Goal: Transaction & Acquisition: Purchase product/service

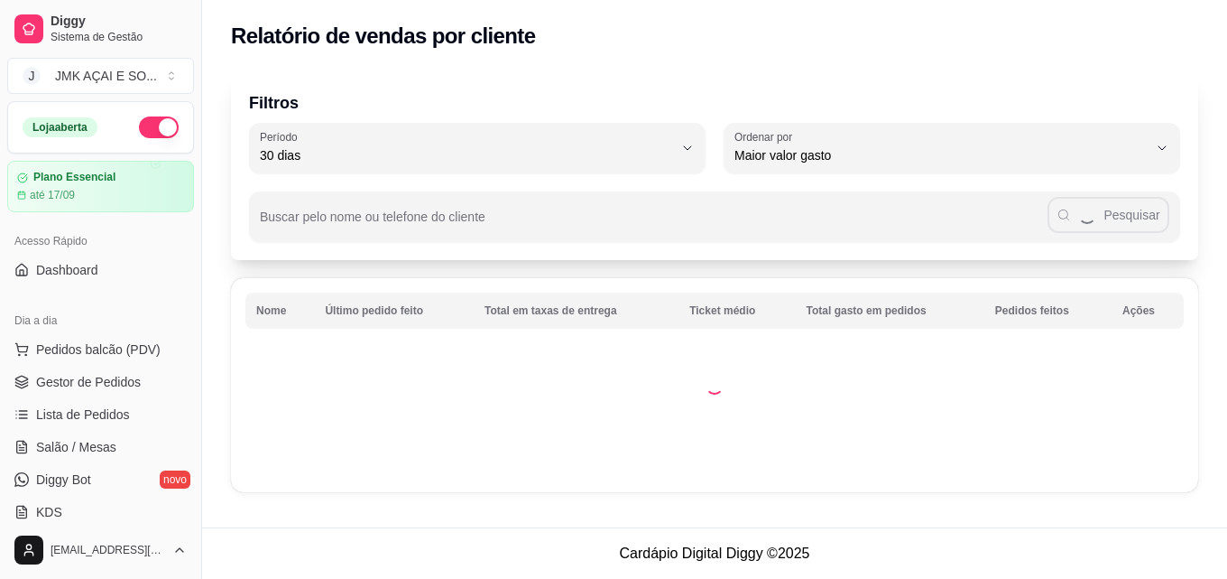
select select "30"
select select "HIGHEST_TOTAL_SPENT_WITH_ORDERS"
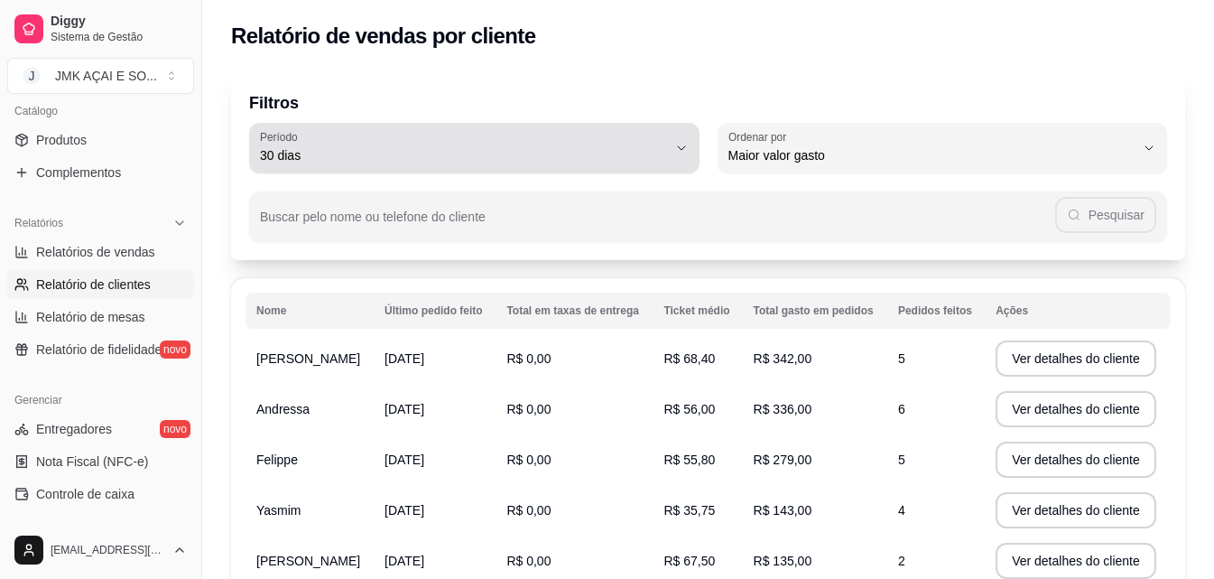
click at [378, 149] on span "30 dias" at bounding box center [463, 155] width 407 height 18
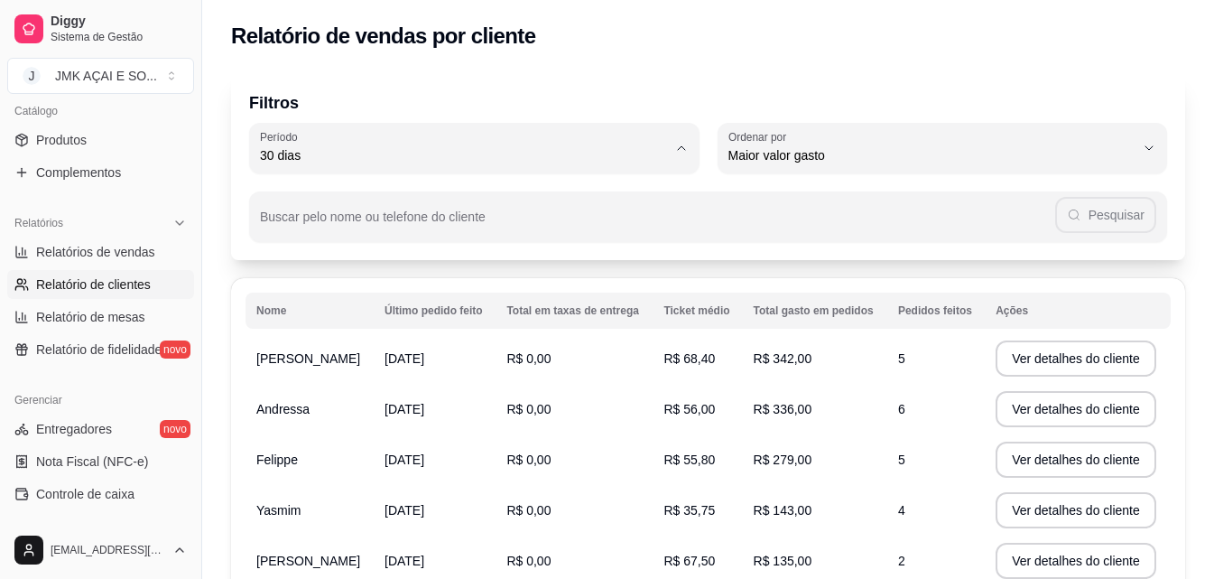
click at [323, 384] on span "60 dias" at bounding box center [465, 374] width 387 height 17
type input "60"
select select "60"
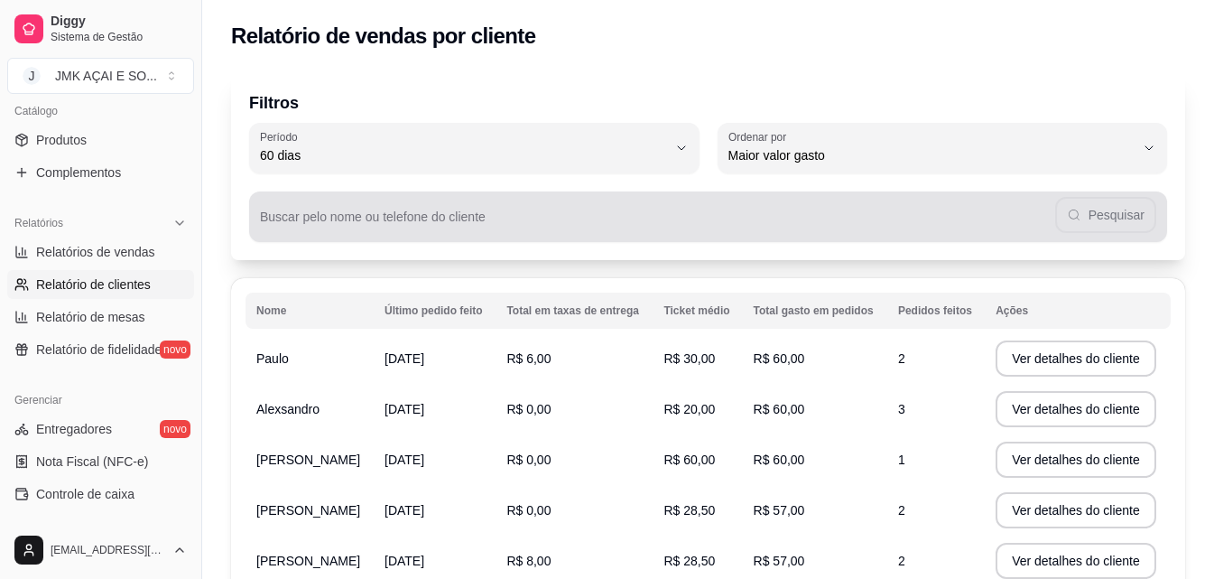
click at [476, 209] on div "Pesquisar" at bounding box center [708, 217] width 896 height 36
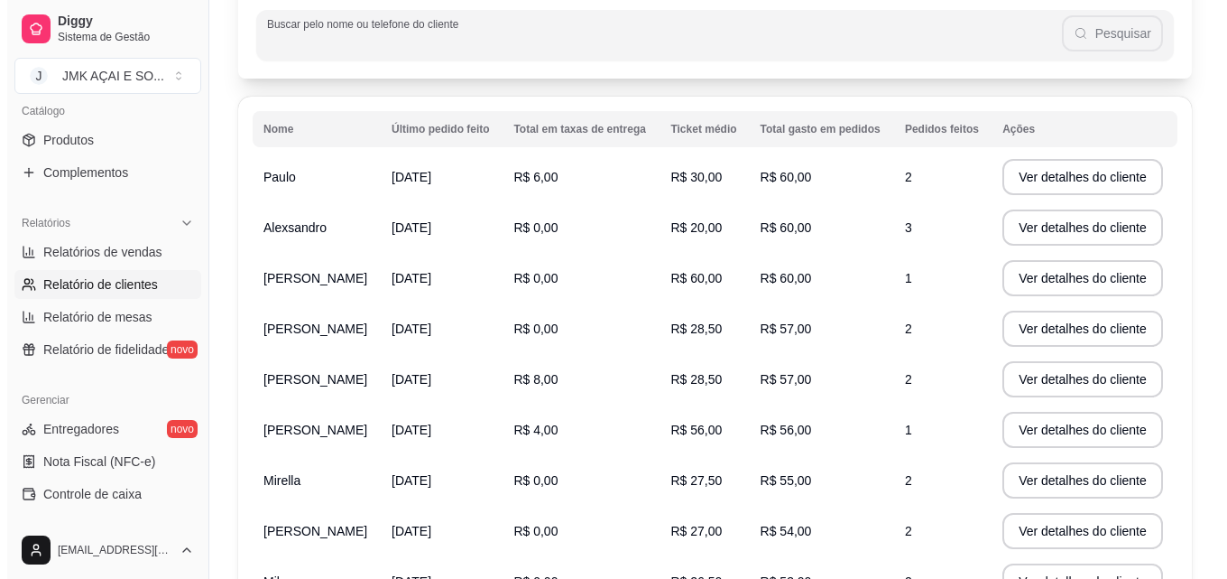
scroll to position [394, 0]
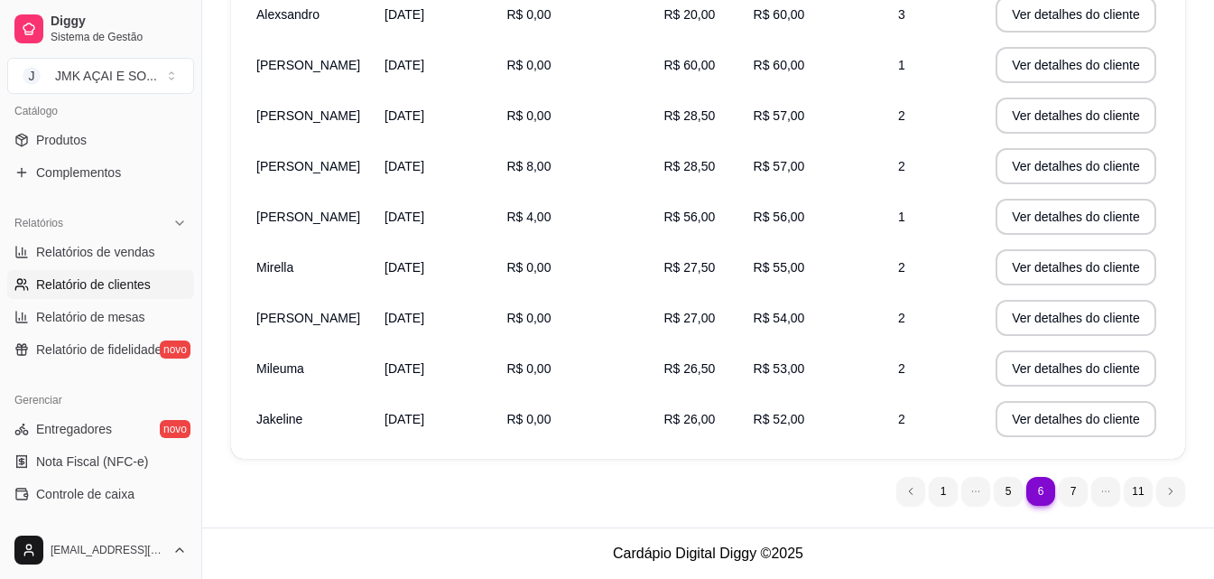
click at [291, 257] on td "Mirella" at bounding box center [309, 267] width 128 height 51
click at [724, 275] on td "R$ 27,50" at bounding box center [697, 267] width 89 height 51
drag, startPoint x: 769, startPoint y: 277, endPoint x: 862, endPoint y: 271, distance: 93.2
click at [772, 276] on td "R$ 55,00" at bounding box center [815, 267] width 144 height 51
click at [1079, 260] on button "Ver detalhes do cliente" at bounding box center [1075, 267] width 155 height 35
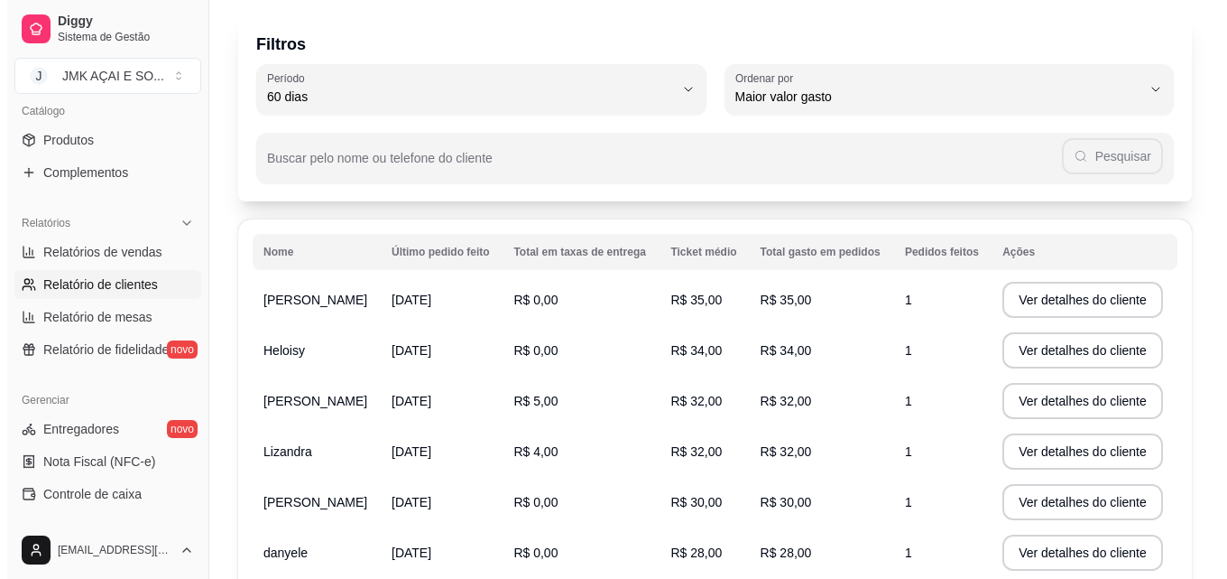
scroll to position [90, 0]
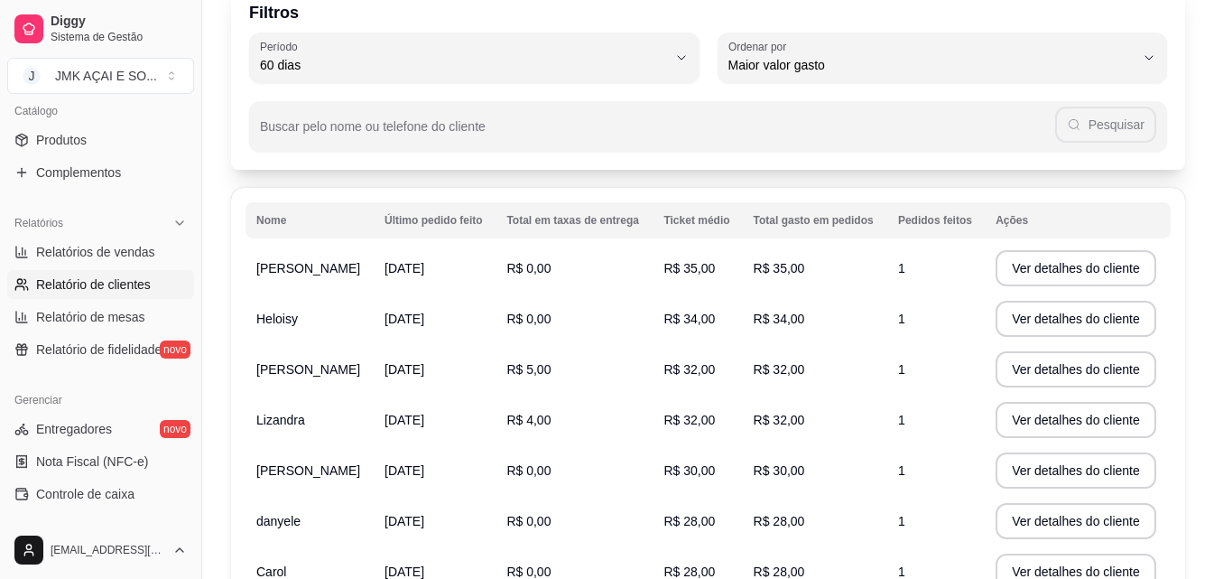
click at [563, 418] on td "R$ 4,00" at bounding box center [573, 419] width 157 height 51
click at [1034, 423] on button "Ver detalhes do cliente" at bounding box center [1075, 420] width 155 height 35
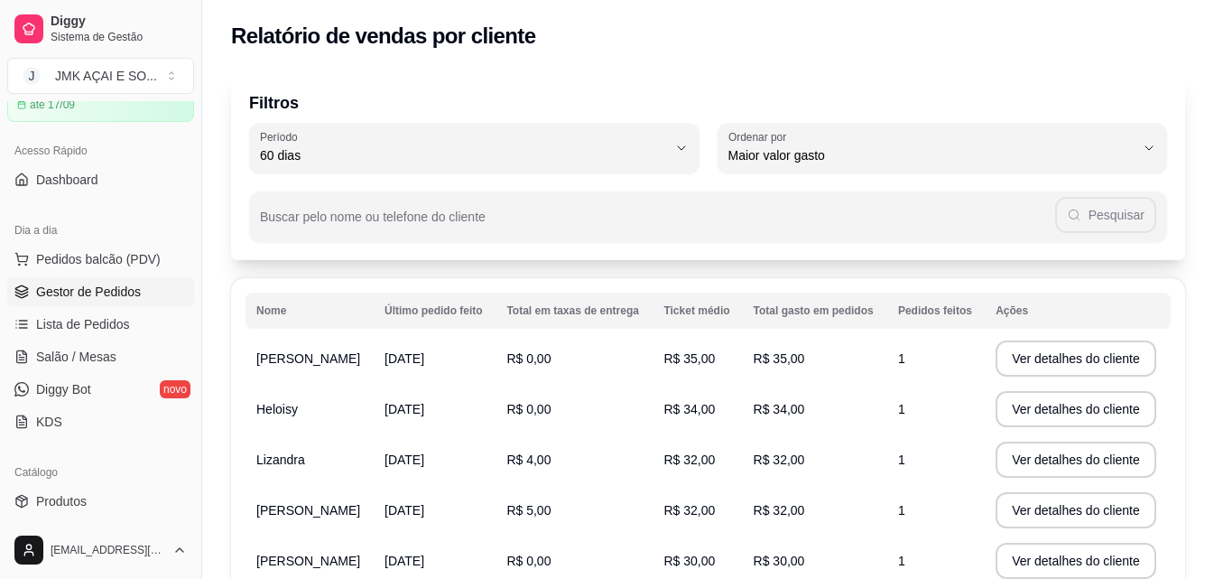
click at [152, 295] on link "Gestor de Pedidos" at bounding box center [100, 291] width 187 height 29
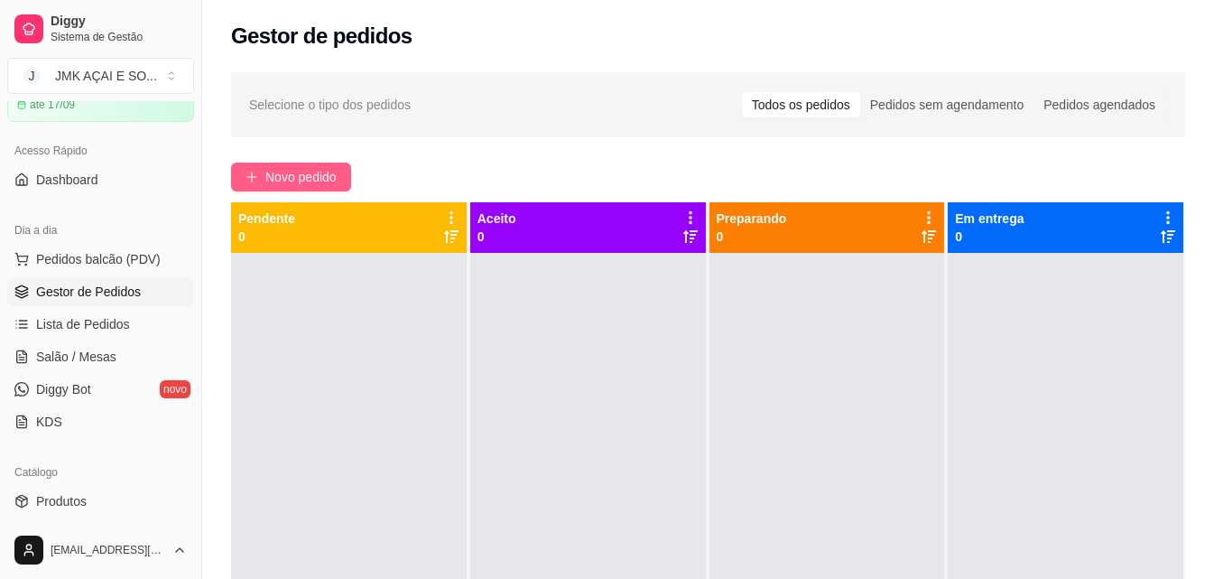
click at [303, 179] on span "Novo pedido" at bounding box center [300, 177] width 71 height 20
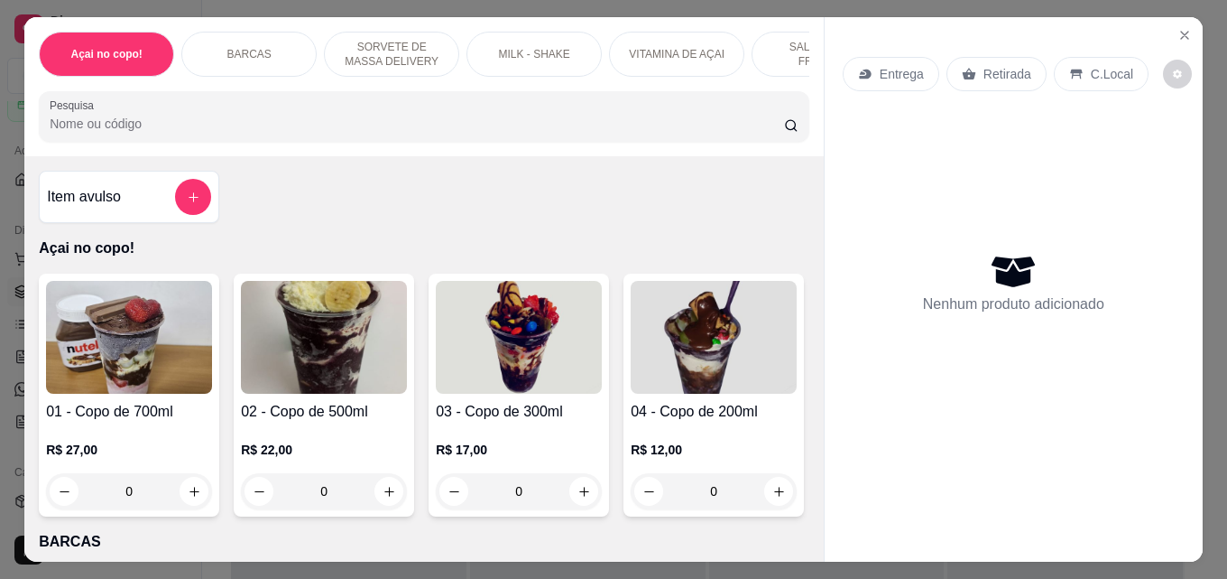
click at [812, 188] on div "Açai no copo! BARCAS SORVETE DE MASSA DELIVERY MILK - SHAKE VITAMINA DE AÇAI SA…" at bounding box center [613, 289] width 1179 height 544
click at [792, 201] on div "Item avulso Açai no copo! 01 - Copo de 700ml R$ 27,00 0 02 - Copo de 500ml R$ 2…" at bounding box center [424, 358] width 800 height 405
click at [116, 205] on h4 "Item avulso" at bounding box center [84, 197] width 74 height 22
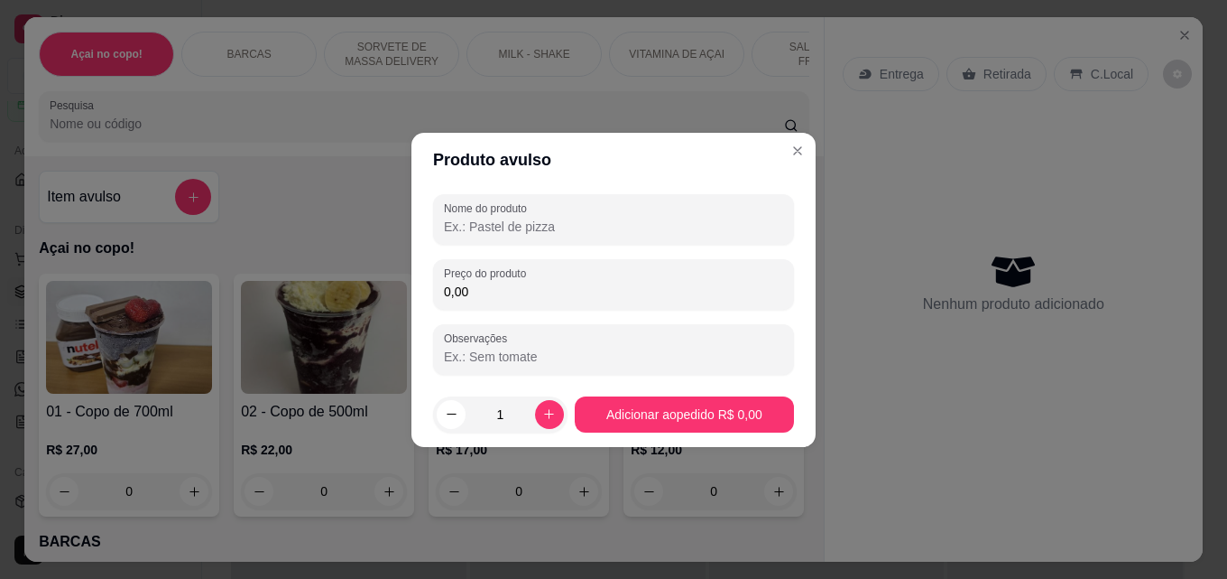
click at [549, 231] on input "Nome do produto" at bounding box center [613, 227] width 339 height 18
type input "AGUA"
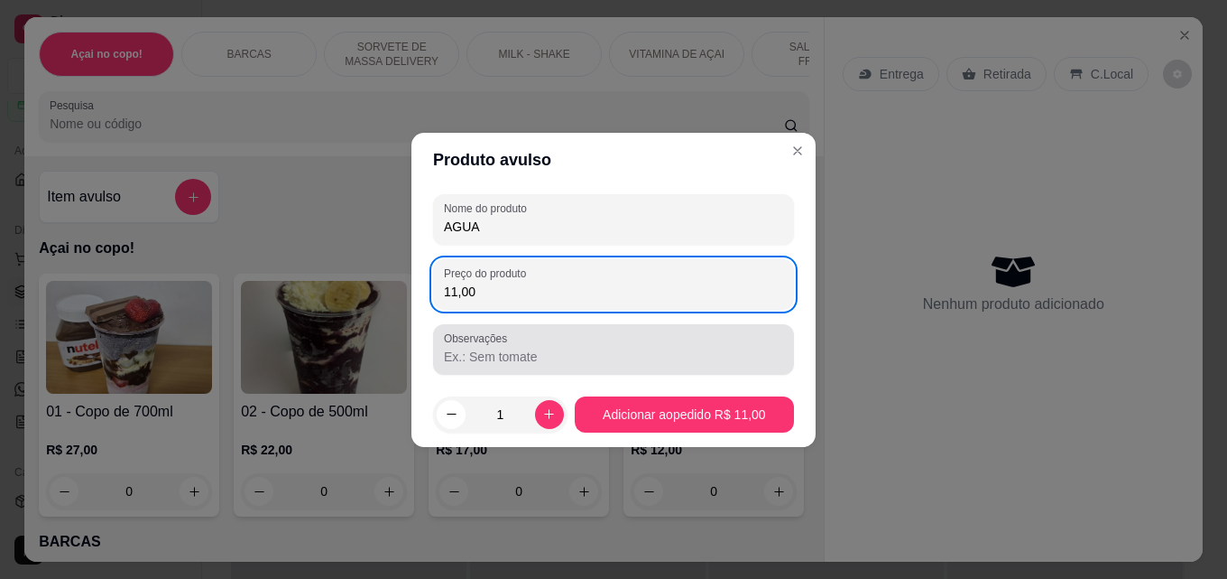
type input "11,00"
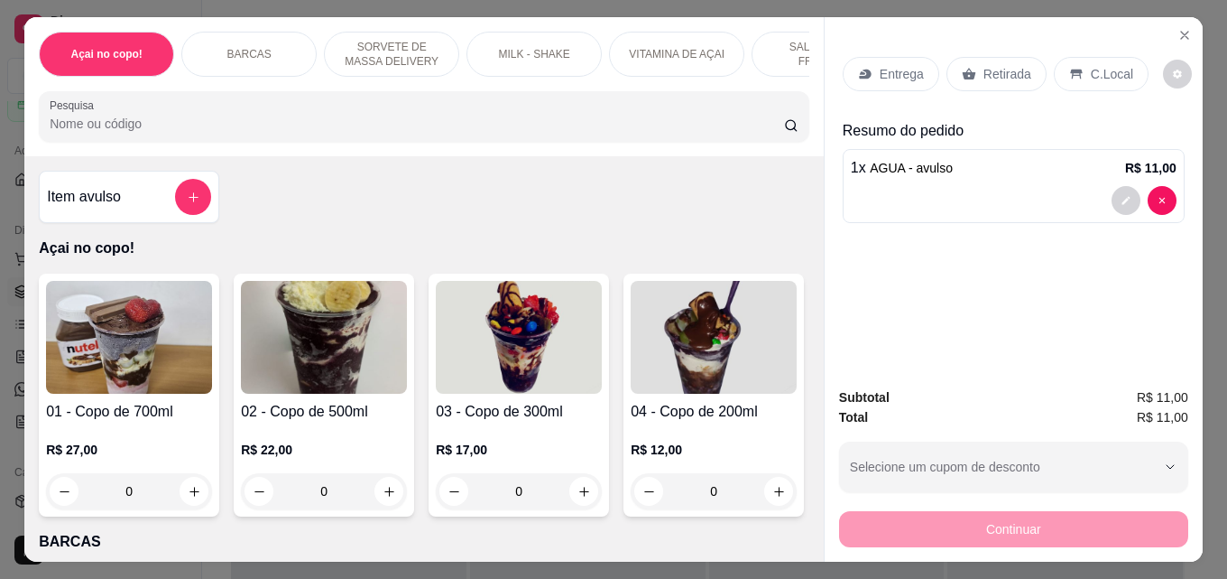
click at [1001, 77] on div "Retirada" at bounding box center [997, 74] width 100 height 34
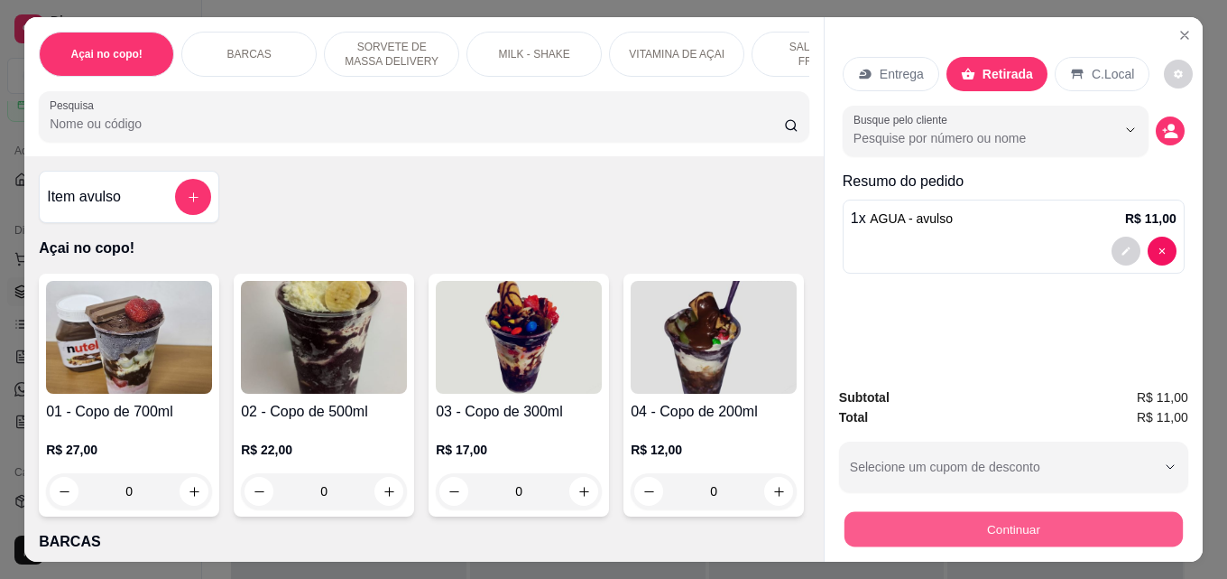
click at [912, 525] on button "Continuar" at bounding box center [1014, 528] width 338 height 35
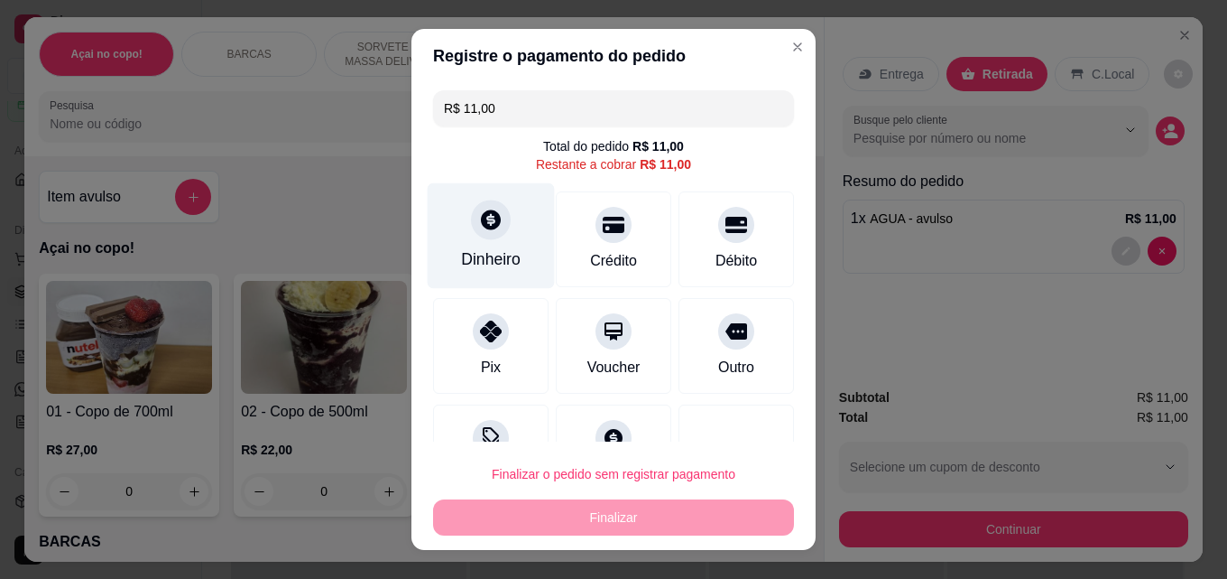
click at [510, 268] on div "Dinheiro" at bounding box center [491, 258] width 60 height 23
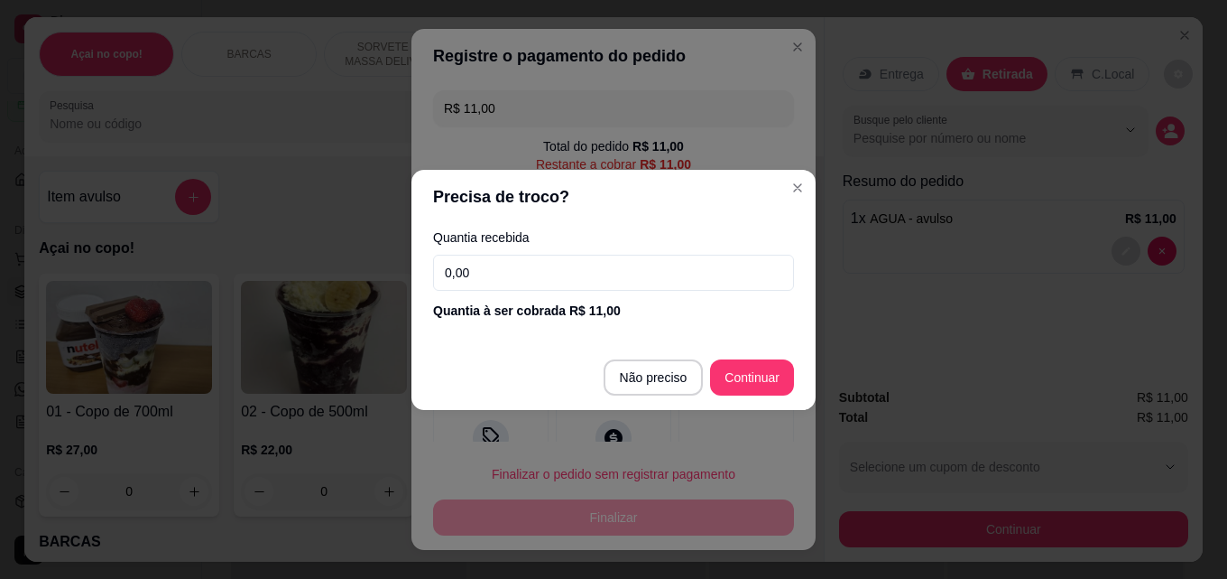
click at [572, 266] on input "0,00" at bounding box center [613, 273] width 361 height 36
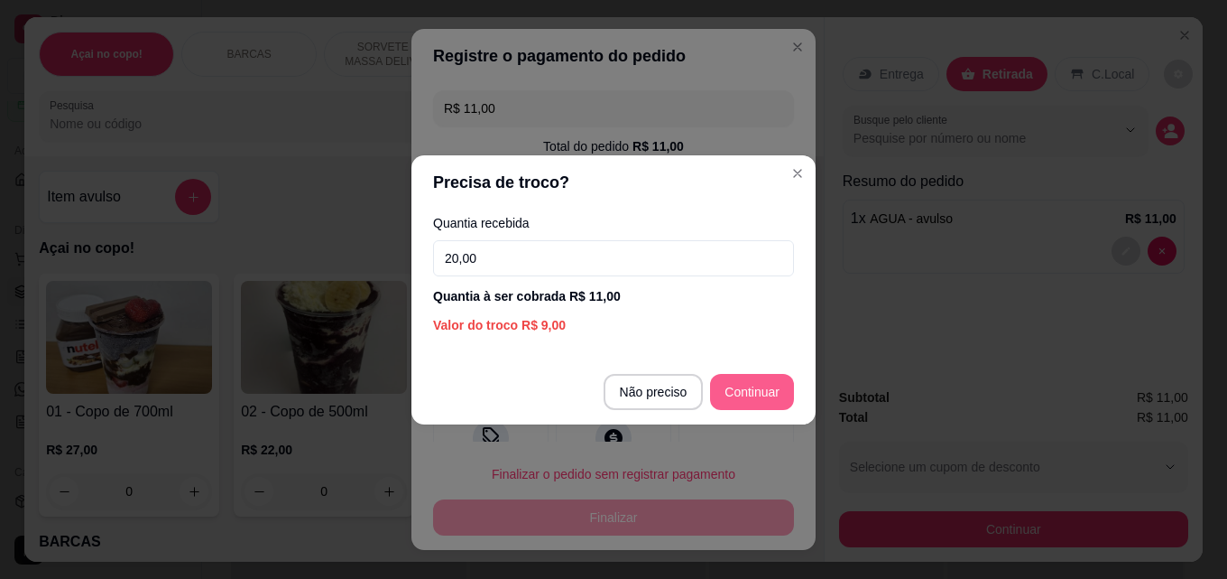
type input "20,00"
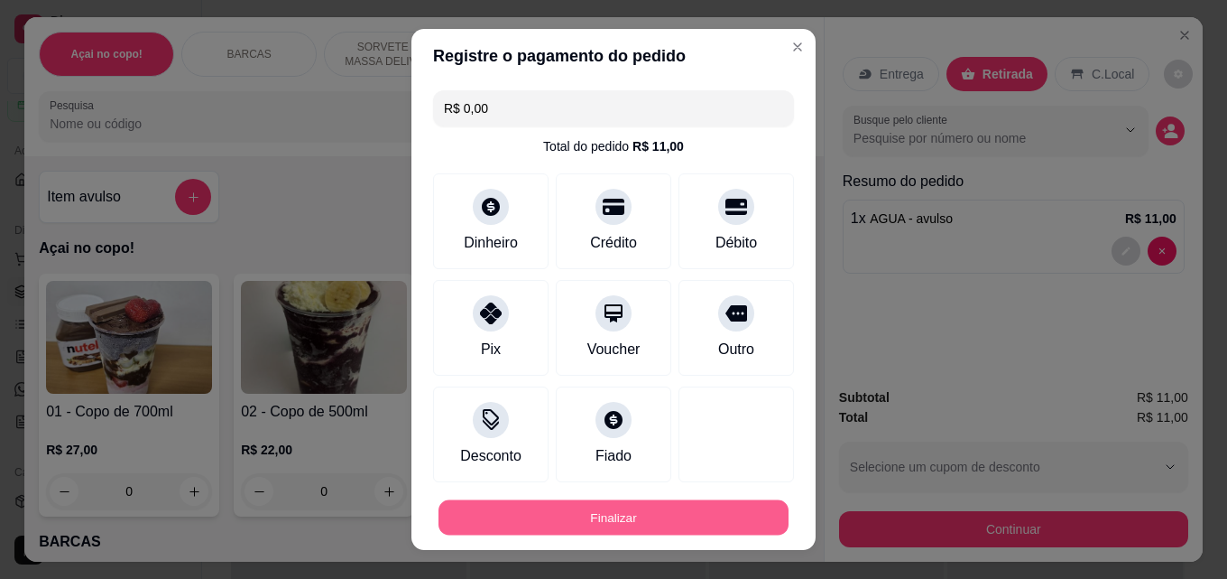
click at [711, 506] on button "Finalizar" at bounding box center [614, 517] width 350 height 35
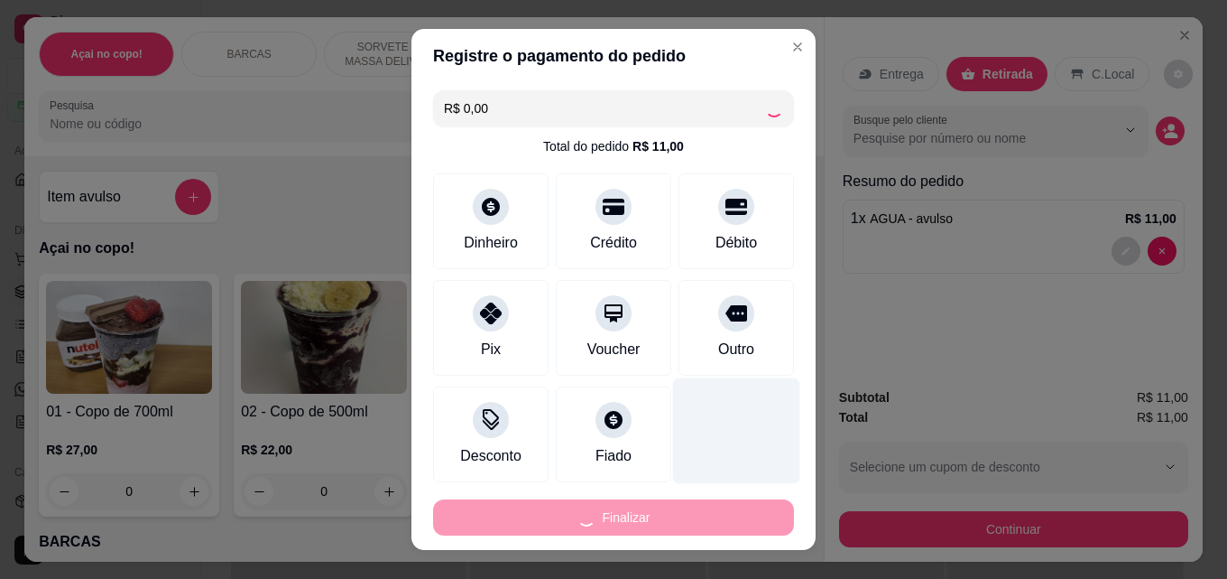
type input "-R$ 11,00"
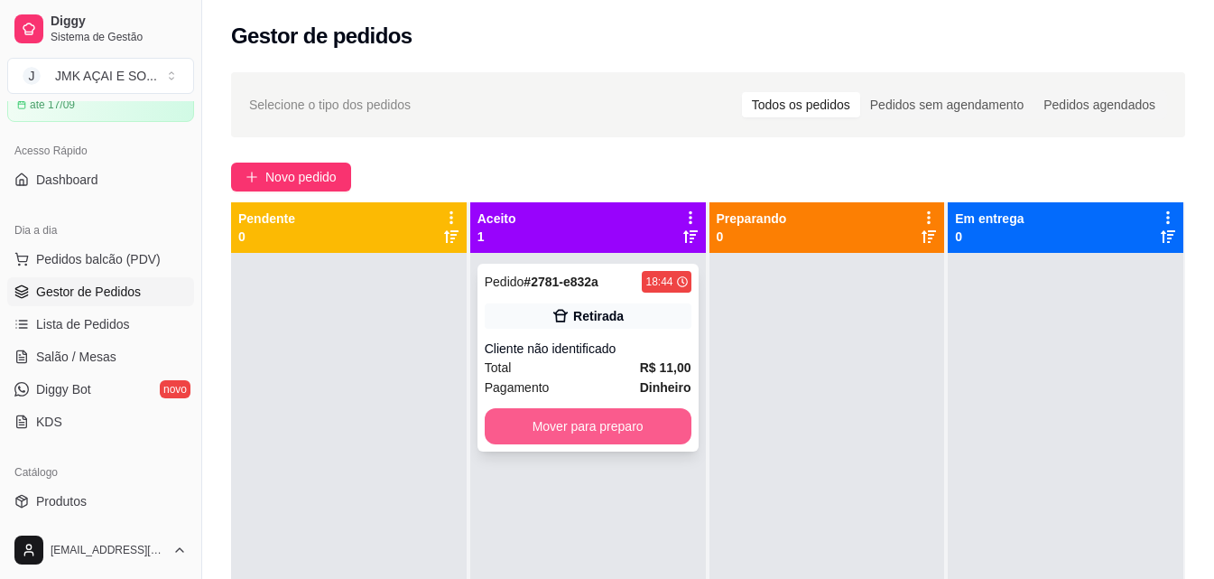
click at [596, 442] on button "Mover para preparo" at bounding box center [588, 426] width 207 height 36
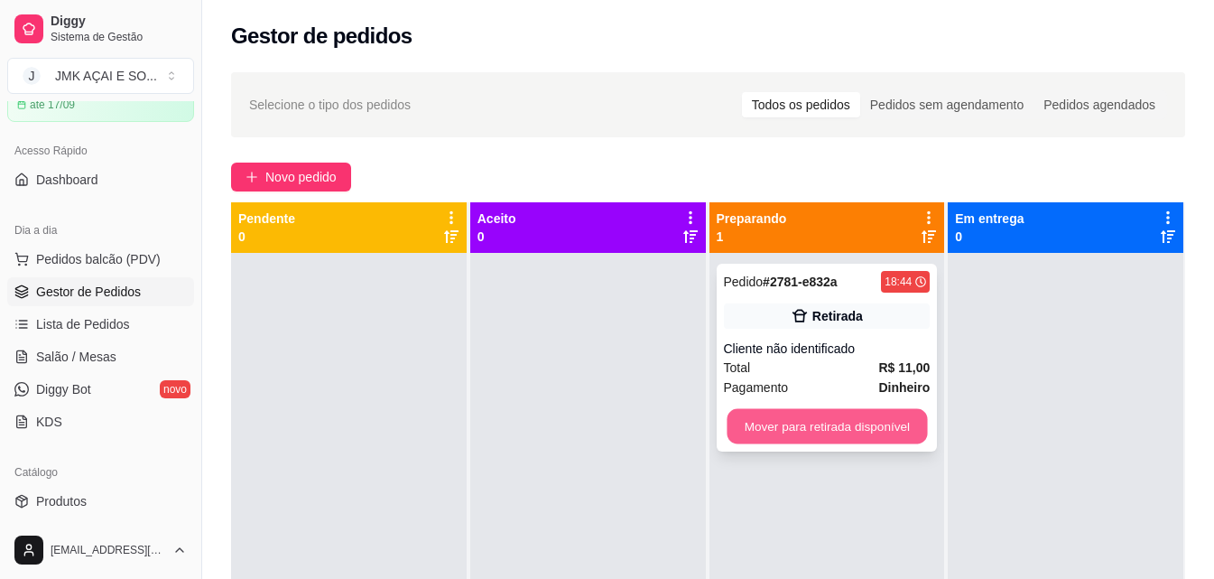
click at [778, 419] on button "Mover para retirada disponível" at bounding box center [827, 426] width 200 height 35
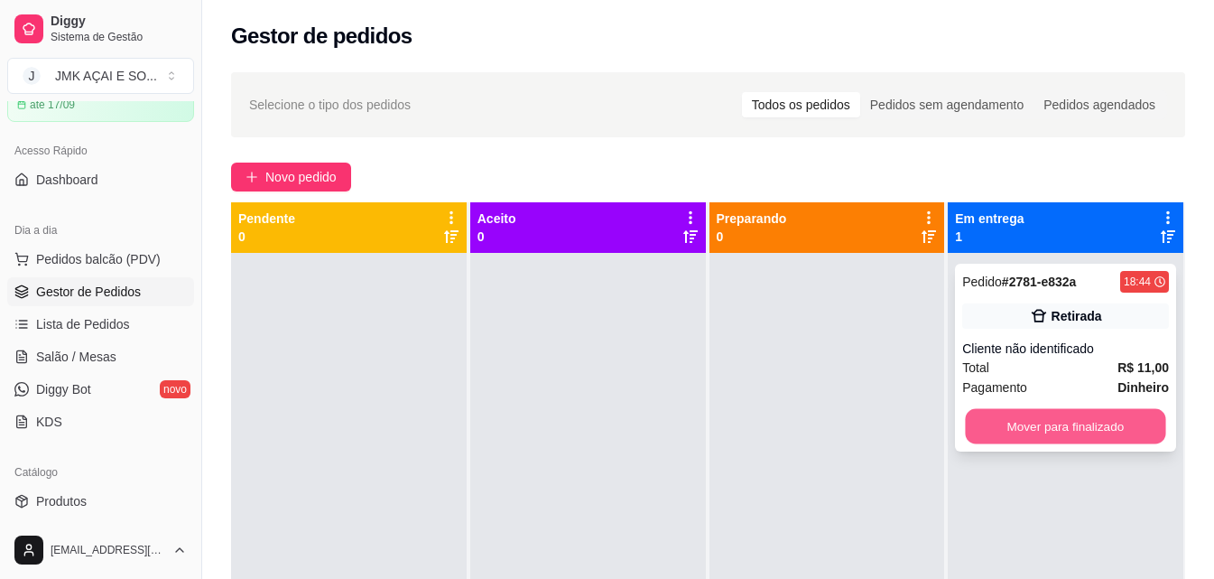
click at [996, 433] on button "Mover para finalizado" at bounding box center [1066, 426] width 200 height 35
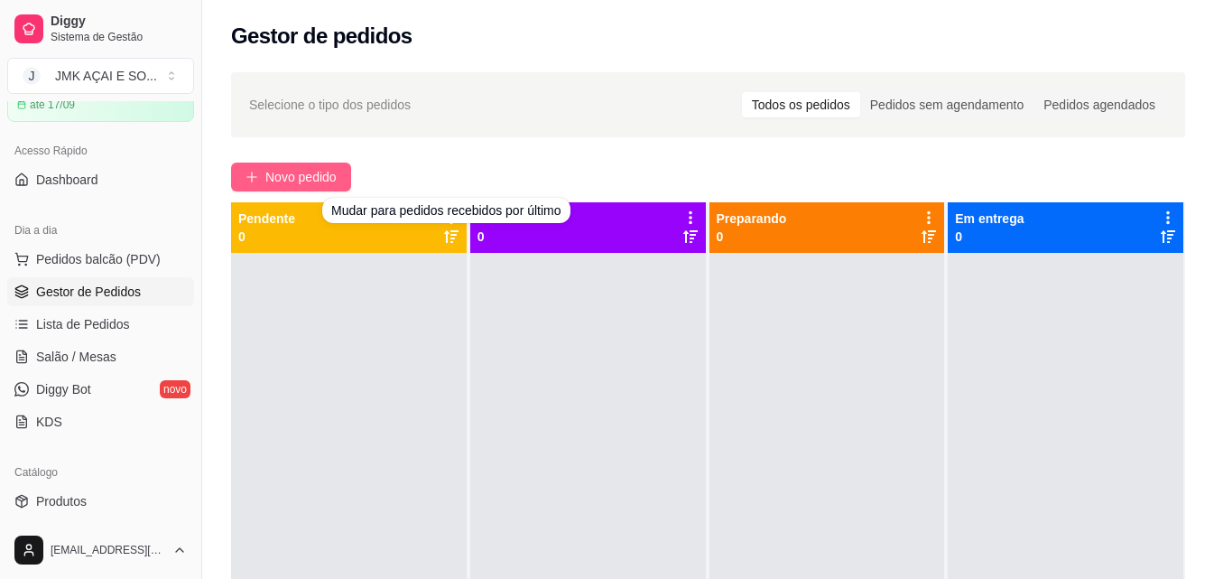
drag, startPoint x: 366, startPoint y: 176, endPoint x: 349, endPoint y: 173, distance: 17.4
click at [357, 176] on div "Novo pedido" at bounding box center [708, 176] width 954 height 29
click at [343, 171] on button "Novo pedido" at bounding box center [291, 176] width 120 height 29
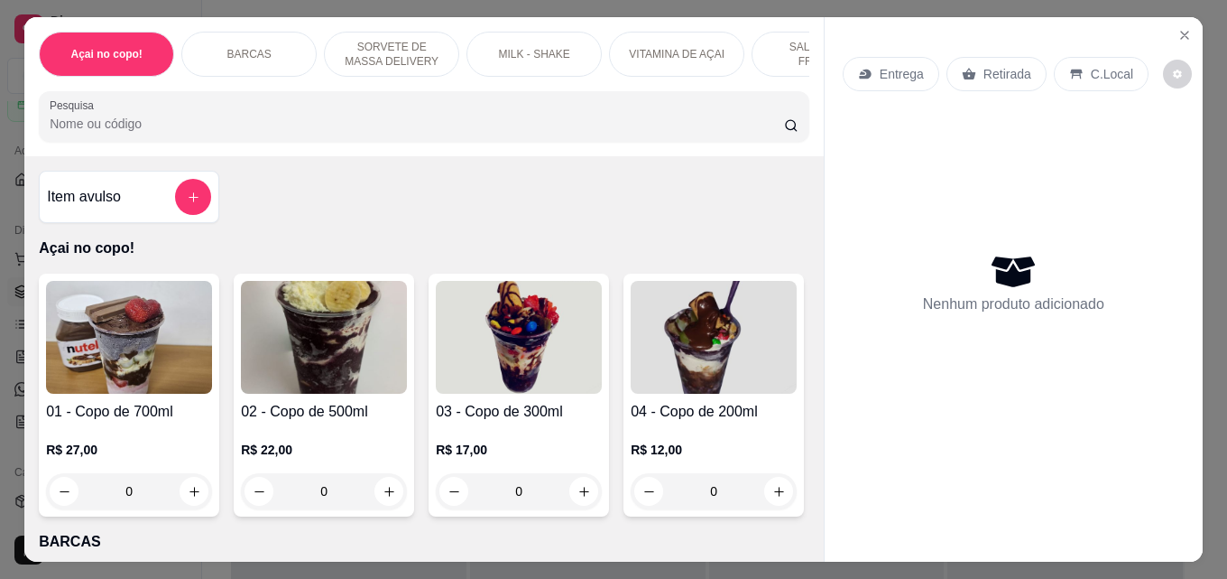
click at [113, 178] on div "Item avulso" at bounding box center [129, 197] width 181 height 52
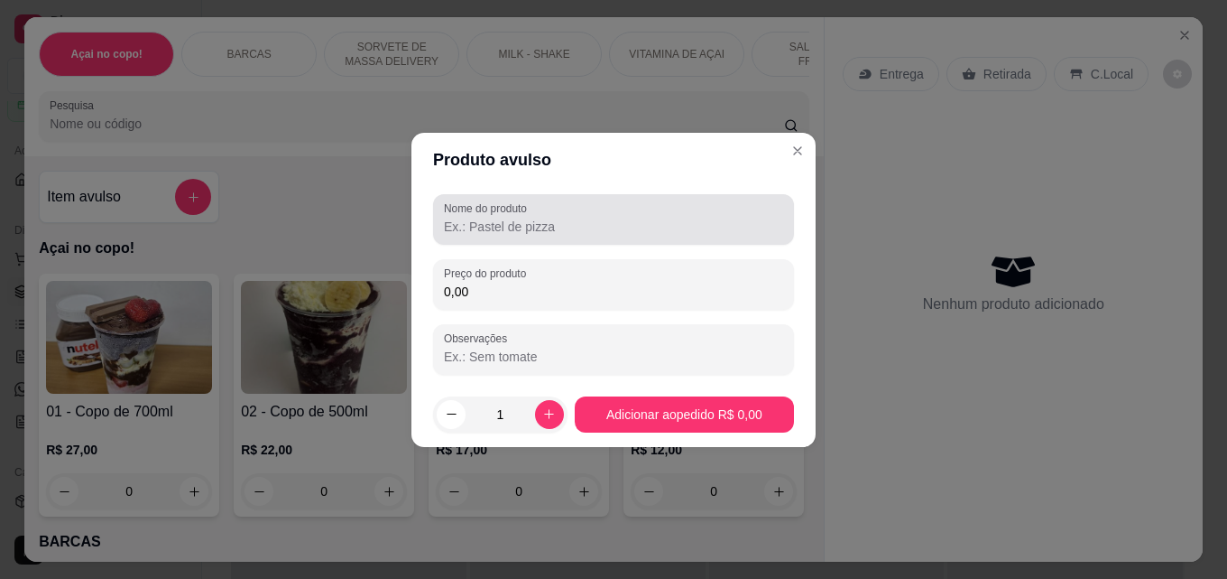
click at [460, 236] on div at bounding box center [613, 219] width 339 height 36
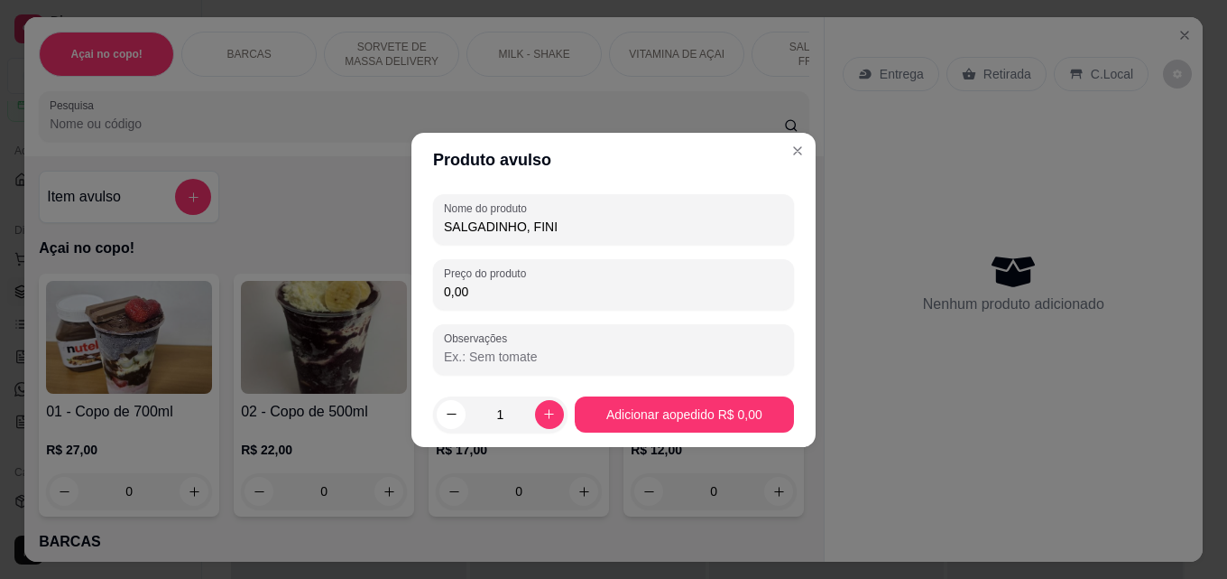
type input "SALGADINHO, FINI"
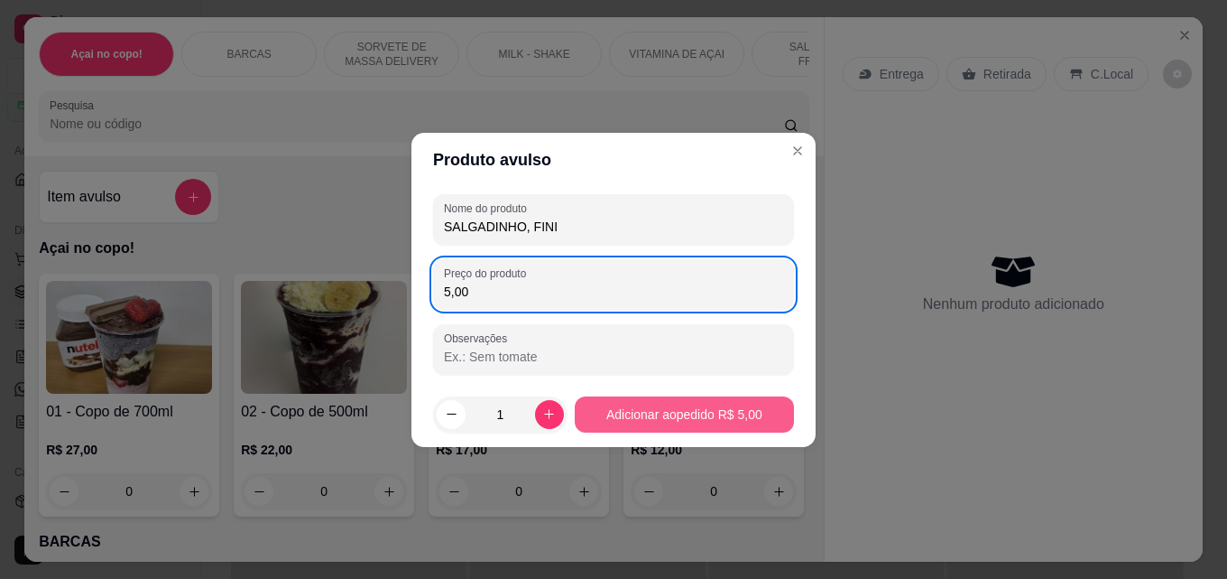
type input "5,00"
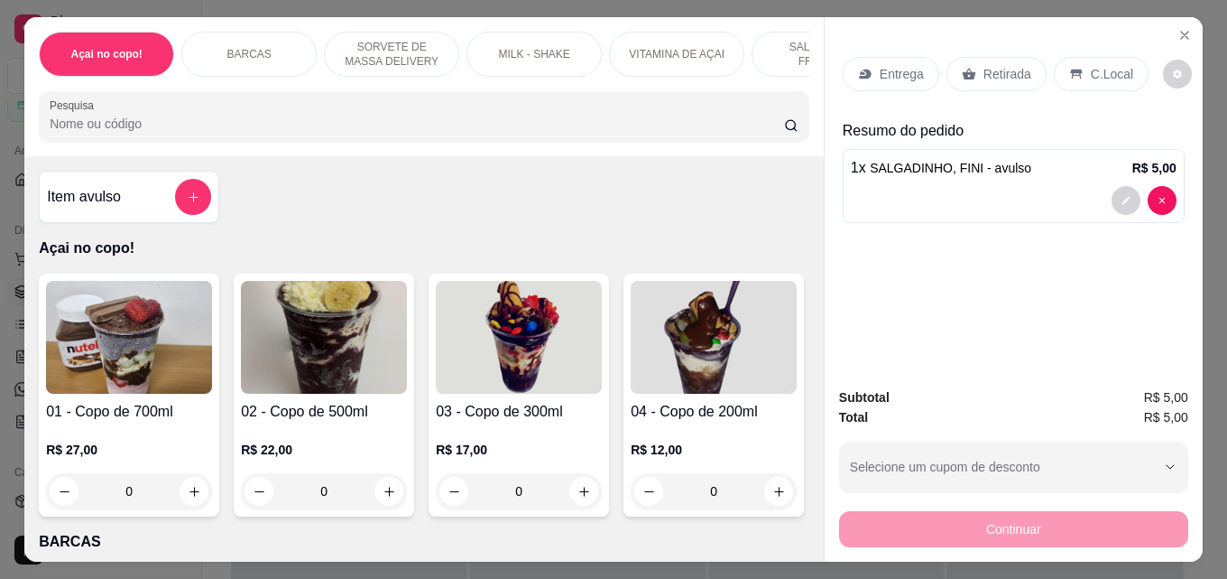
click at [997, 79] on div "Retirada" at bounding box center [997, 74] width 100 height 34
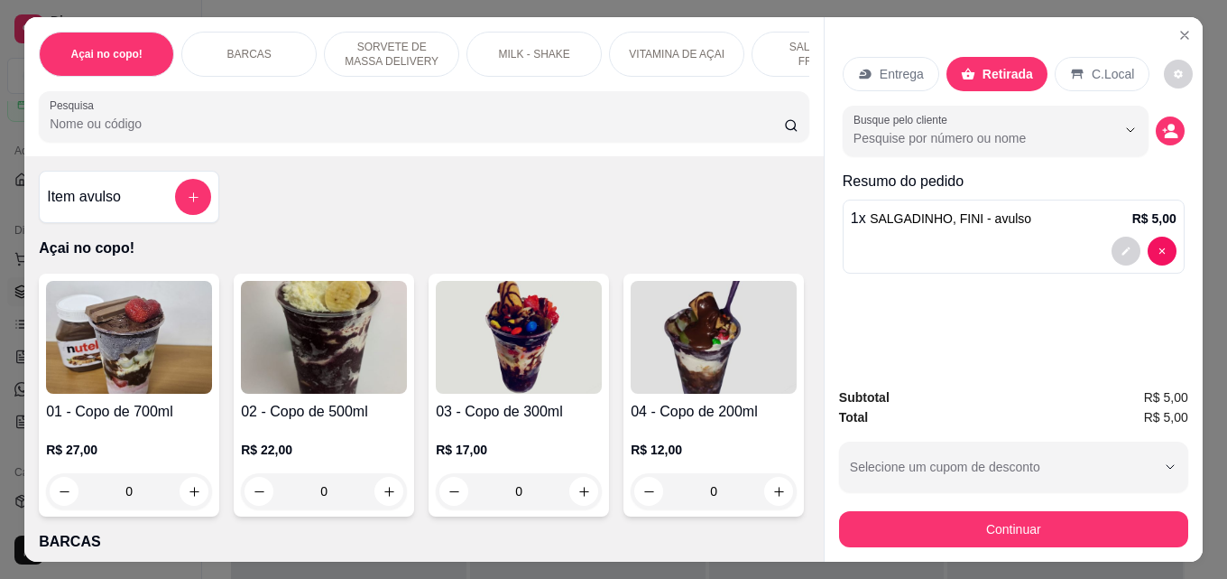
drag, startPoint x: 933, startPoint y: 542, endPoint x: 941, endPoint y: 531, distance: 14.3
click at [934, 542] on div "Subtotal R$ 5,00 Total R$ 5,00 Selecione um cupom de desconto Selecione um cupo…" at bounding box center [1014, 467] width 378 height 189
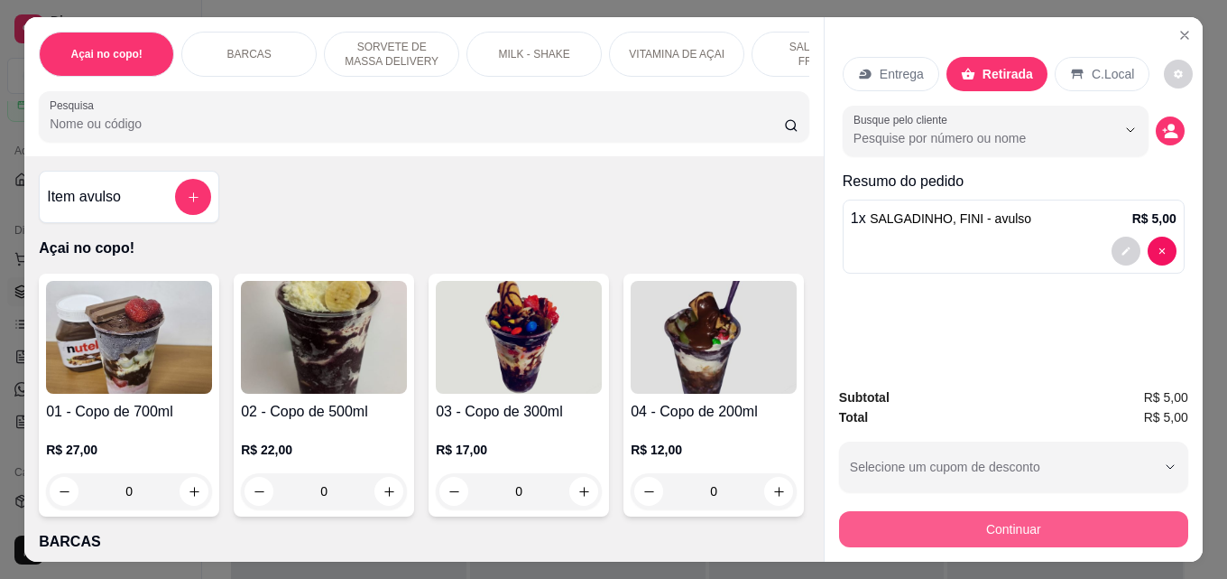
click at [941, 526] on button "Continuar" at bounding box center [1013, 529] width 349 height 36
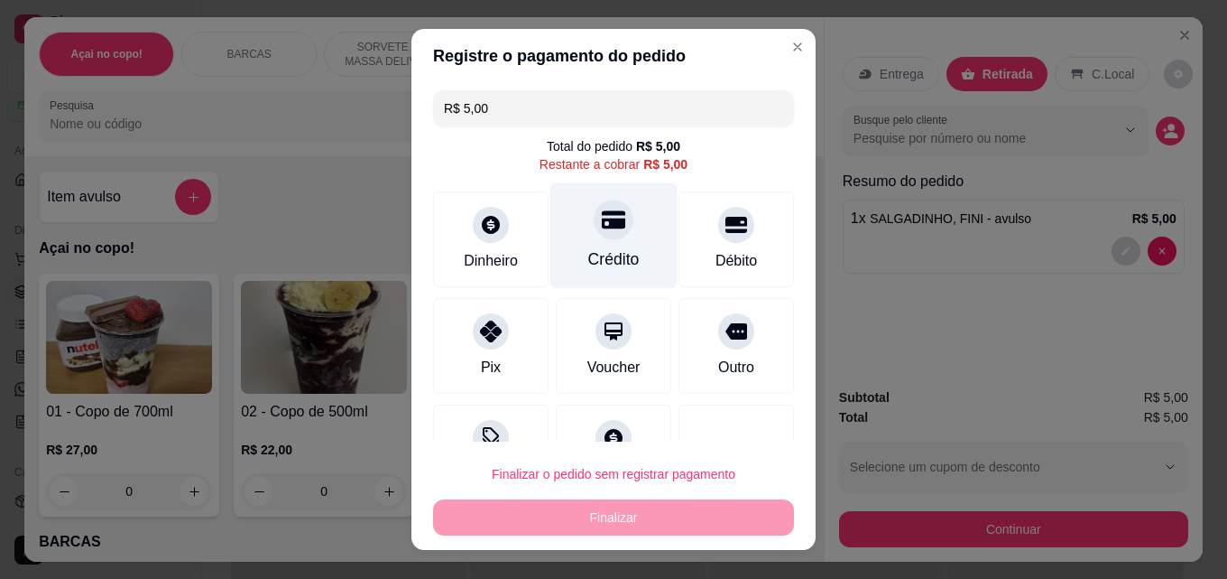
click at [551, 268] on div "Crédito" at bounding box center [614, 236] width 127 height 106
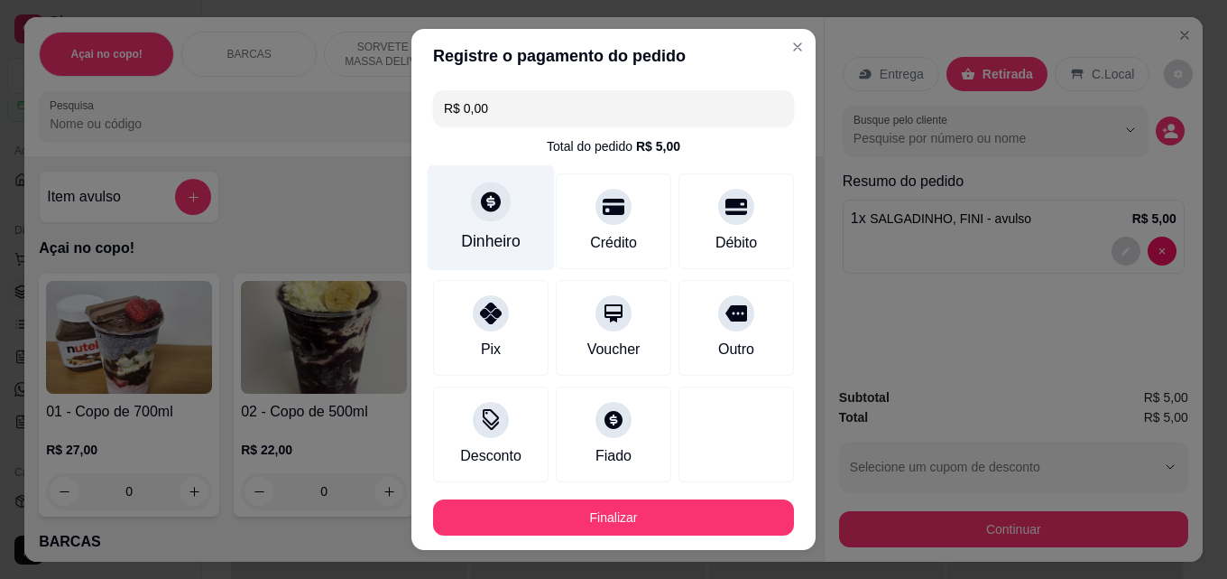
click at [505, 265] on div "Dinheiro" at bounding box center [491, 218] width 127 height 106
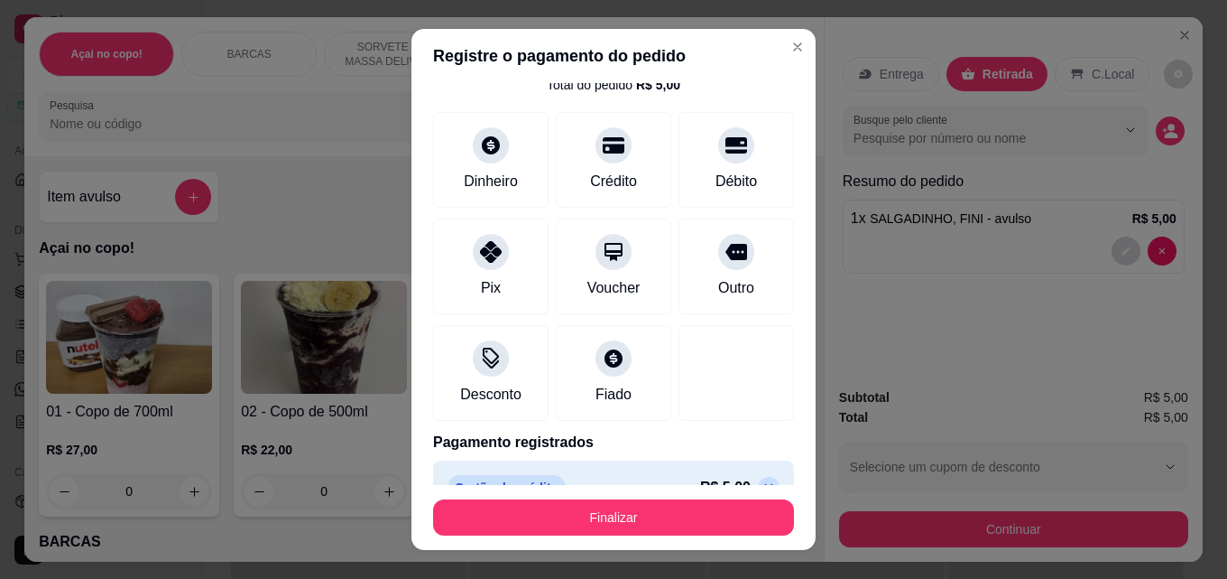
scroll to position [167, 0]
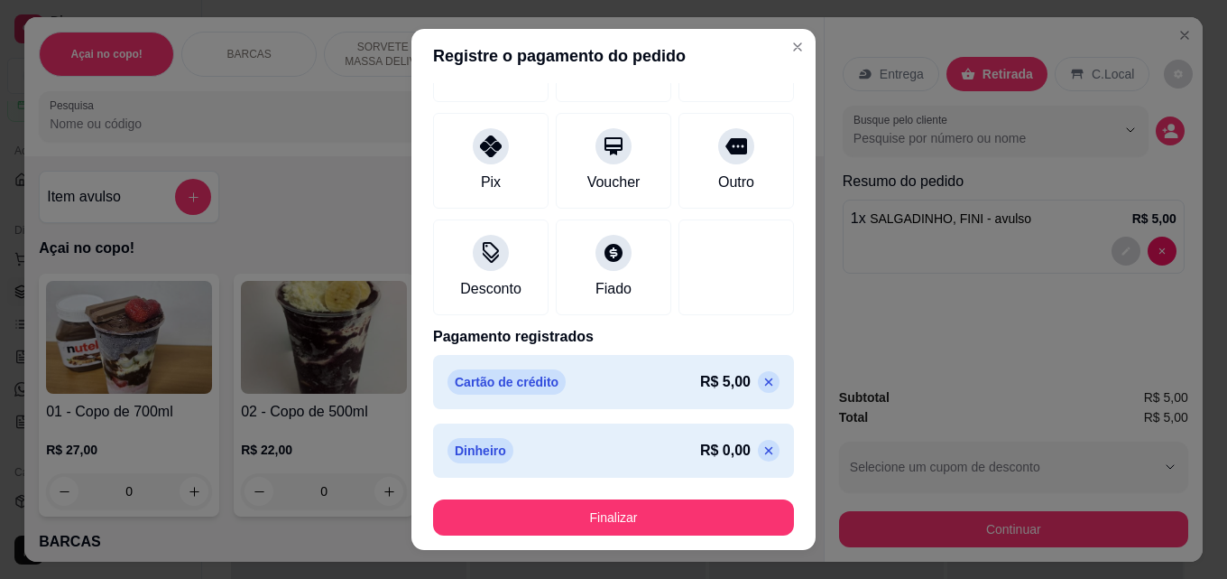
click at [724, 394] on div "Cartão de crédito R$ 5,00" at bounding box center [614, 381] width 332 height 25
click at [762, 379] on icon at bounding box center [769, 382] width 14 height 14
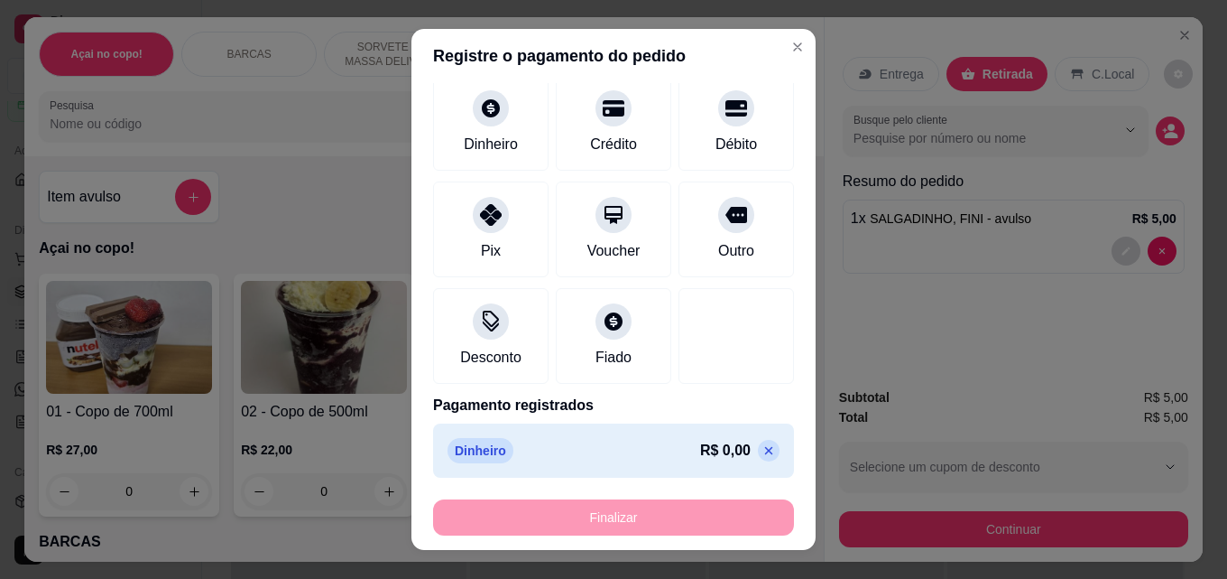
click at [765, 450] on icon at bounding box center [769, 451] width 8 height 8
type input "R$ 0,00"
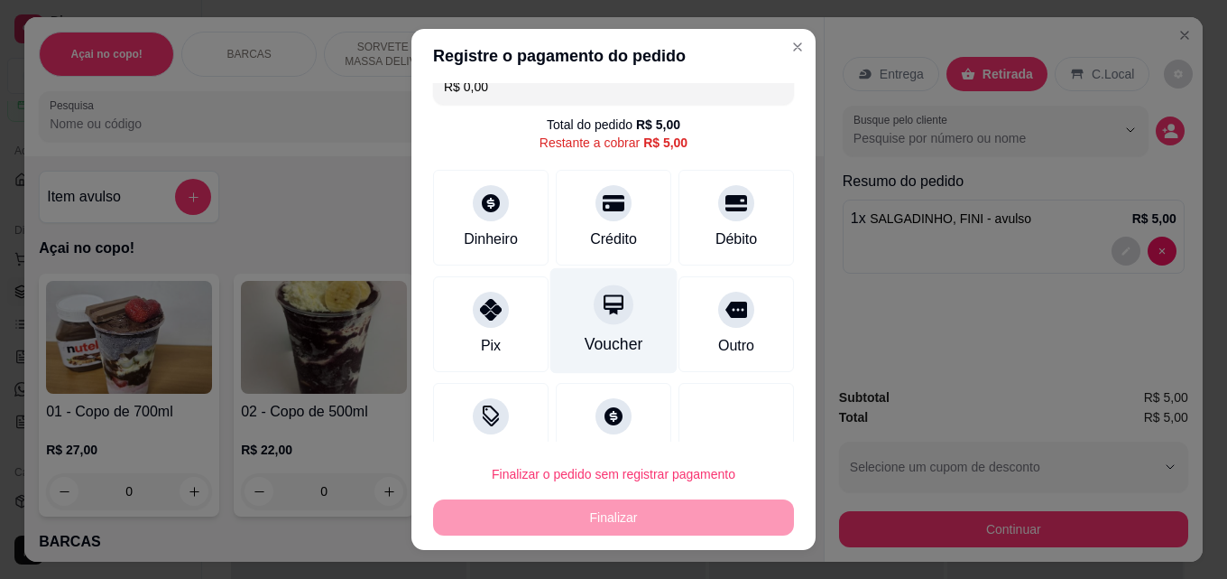
scroll to position [0, 0]
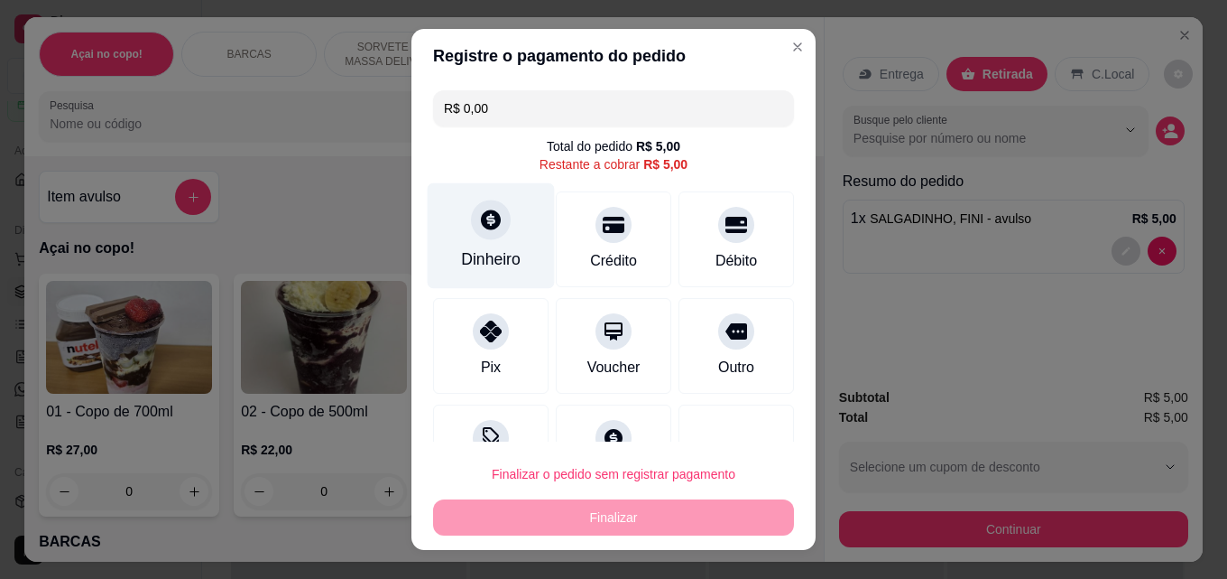
click at [519, 236] on div "Dinheiro" at bounding box center [491, 236] width 127 height 106
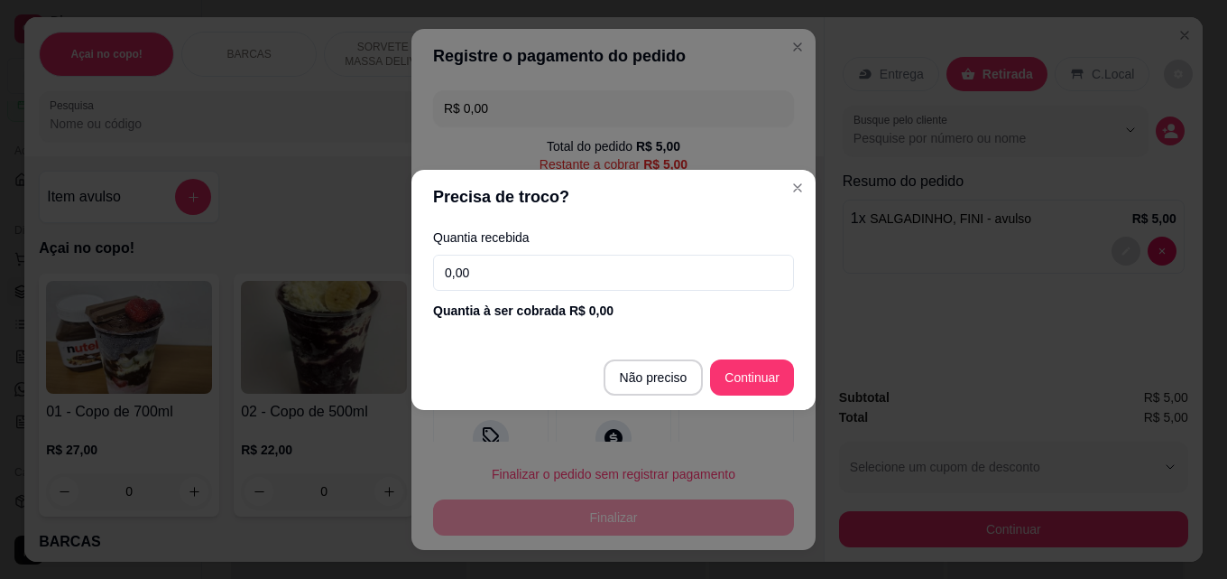
click at [522, 282] on input "0,00" at bounding box center [613, 273] width 361 height 36
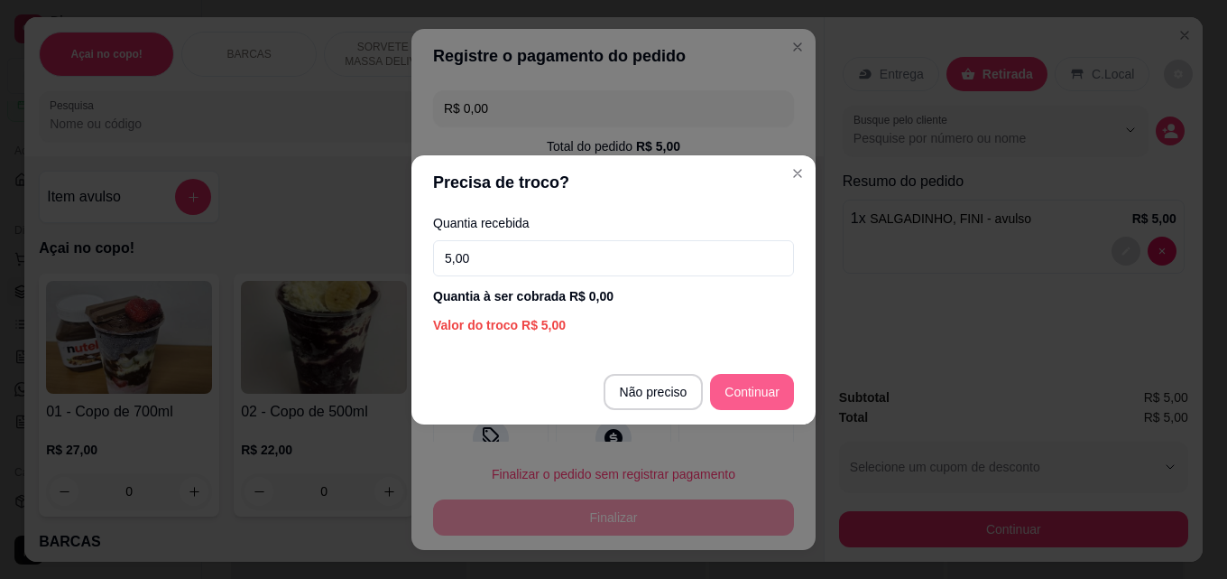
type input "5,00"
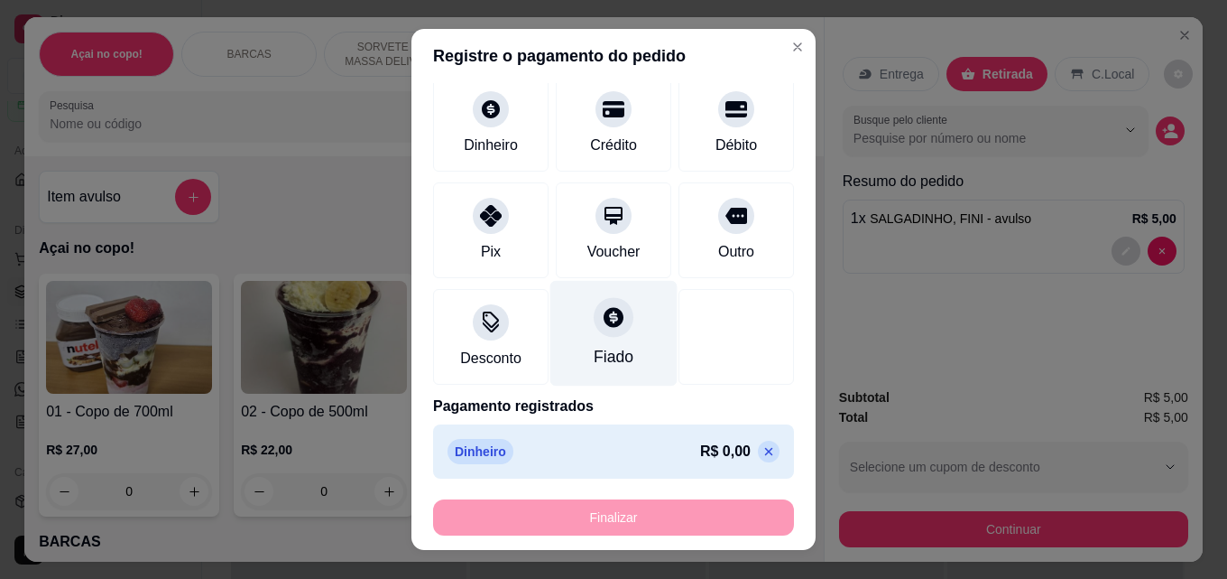
scroll to position [116, 0]
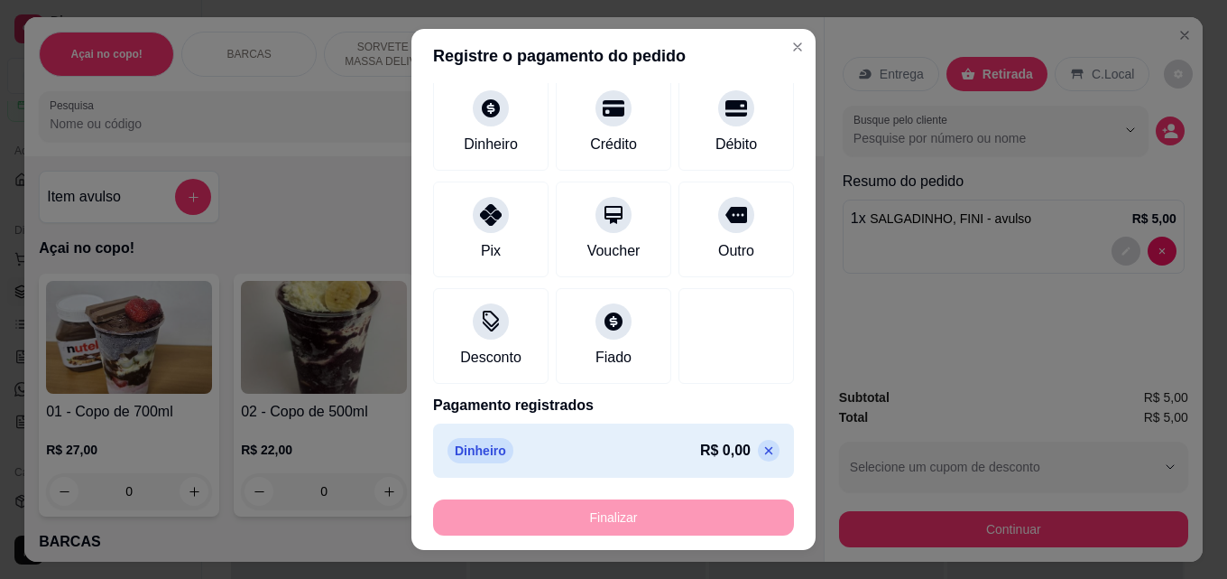
click at [762, 443] on icon at bounding box center [769, 450] width 14 height 14
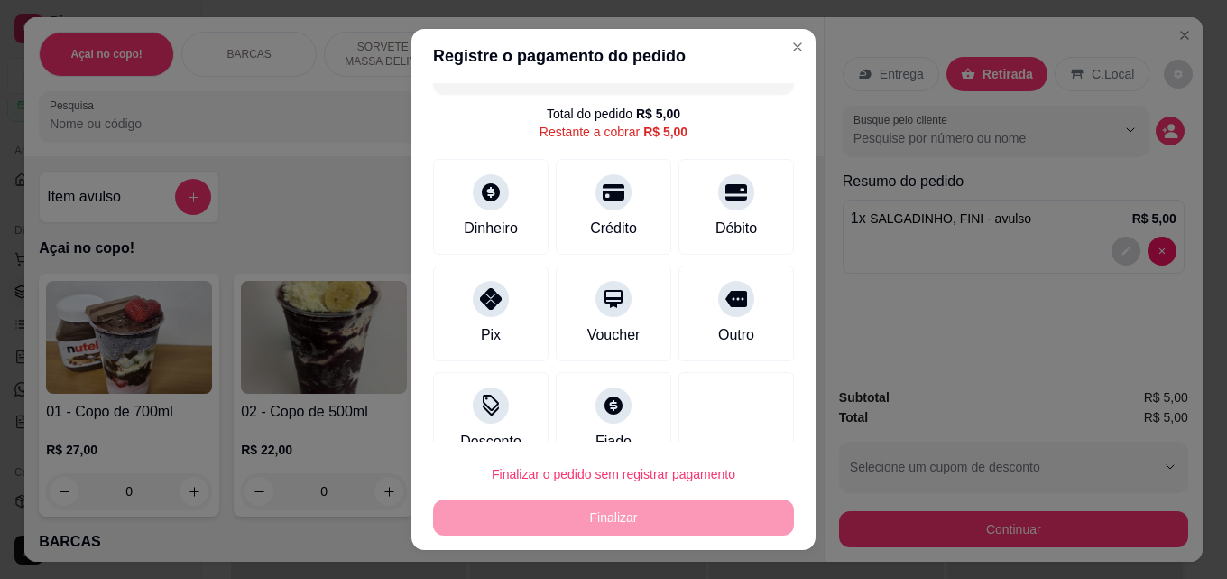
scroll to position [0, 0]
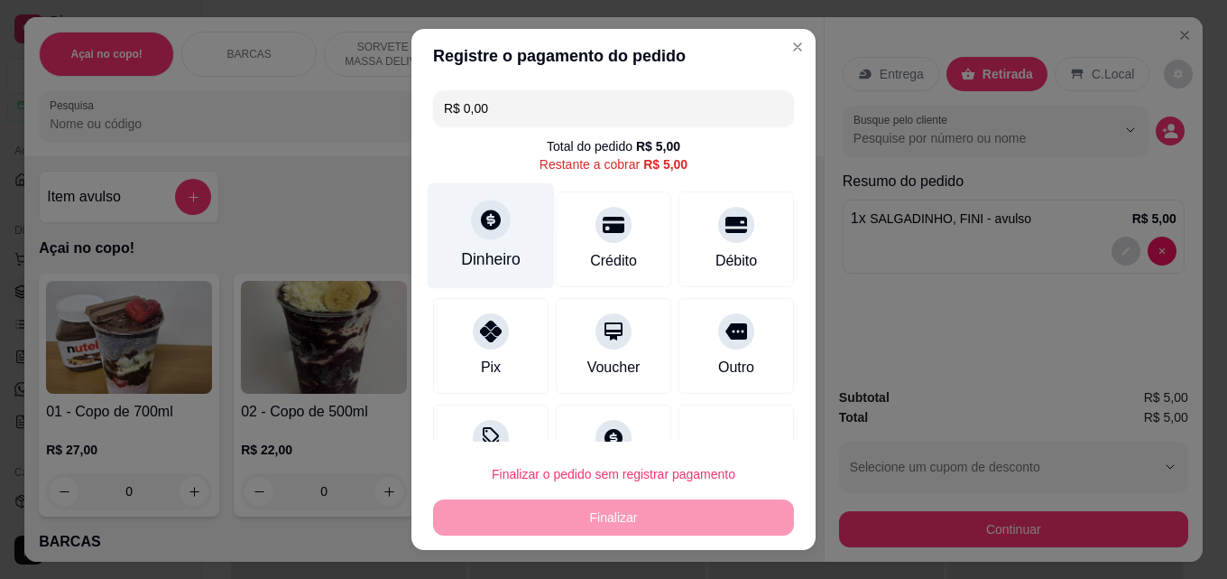
click at [492, 227] on icon at bounding box center [490, 219] width 23 height 23
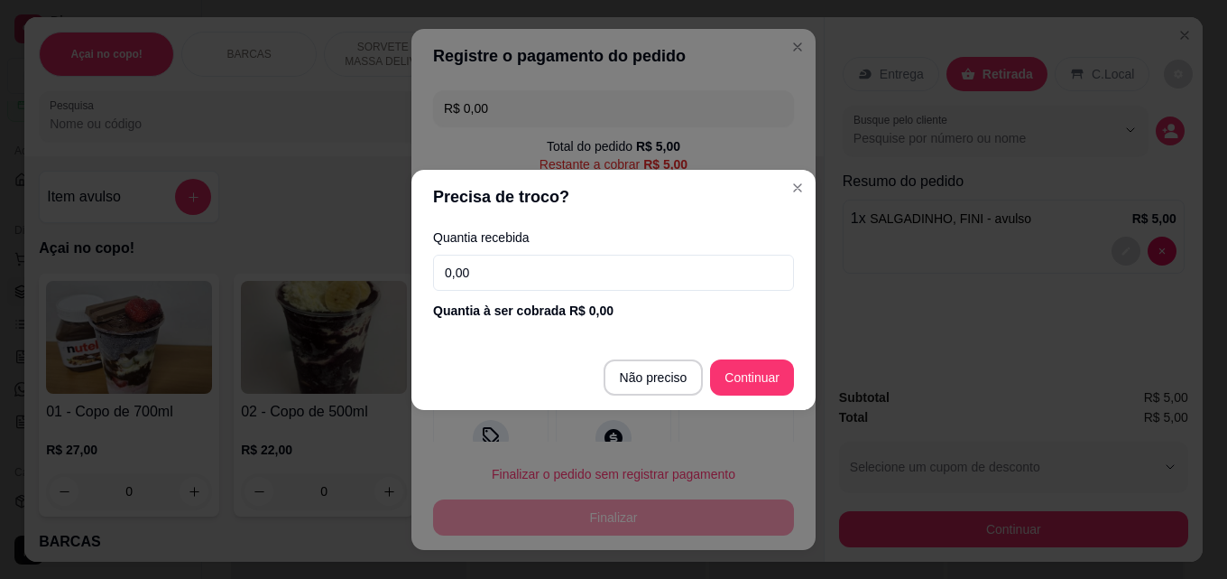
click at [588, 280] on input "0,00" at bounding box center [613, 273] width 361 height 36
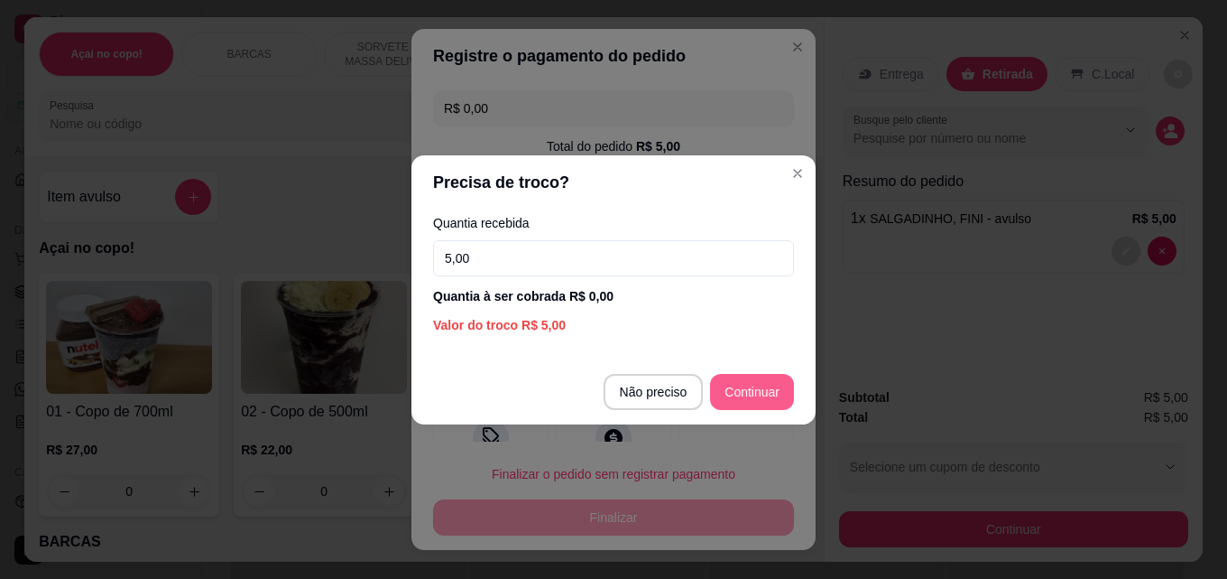
type input "5,00"
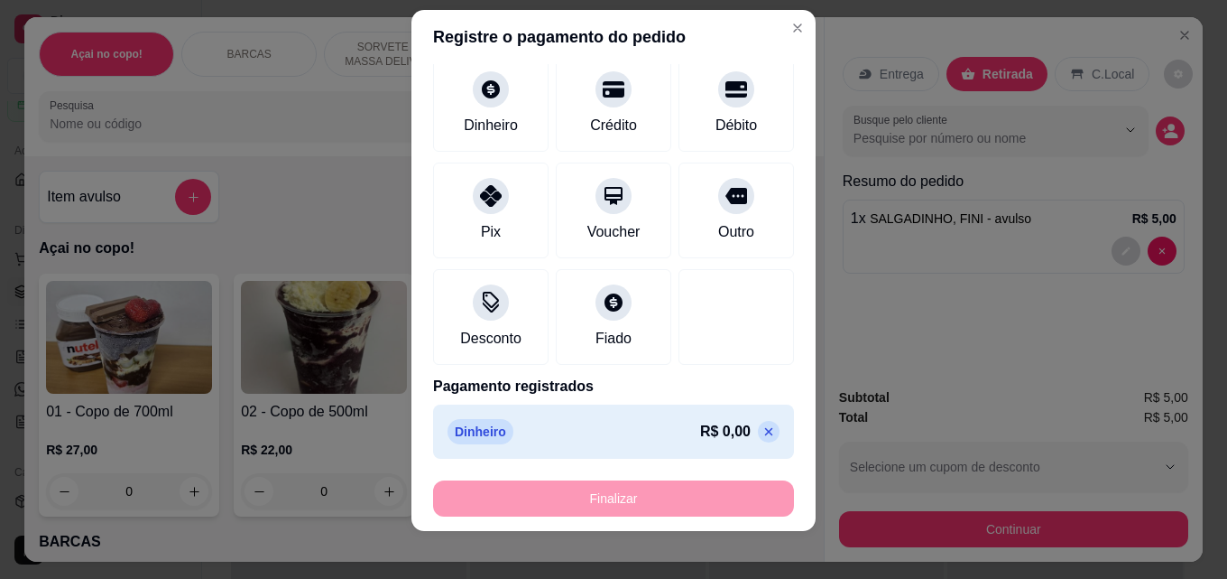
scroll to position [29, 0]
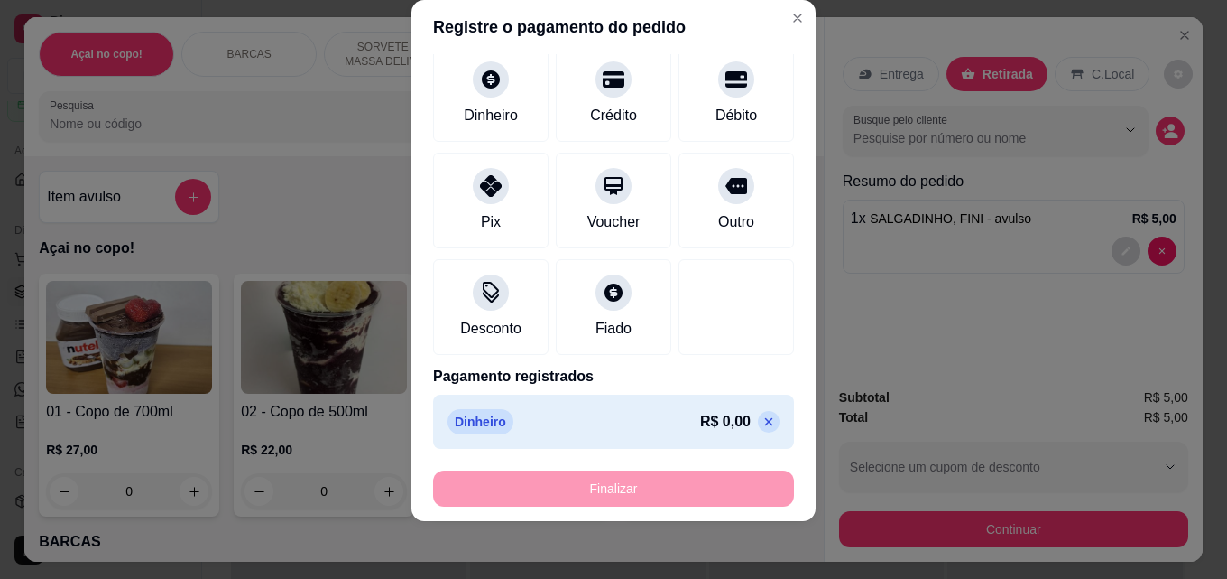
click at [645, 470] on div "Finalizar" at bounding box center [613, 488] width 361 height 36
click at [751, 428] on div "Dinheiro R$ 0,00" at bounding box center [613, 421] width 361 height 54
click at [762, 425] on icon at bounding box center [769, 421] width 14 height 14
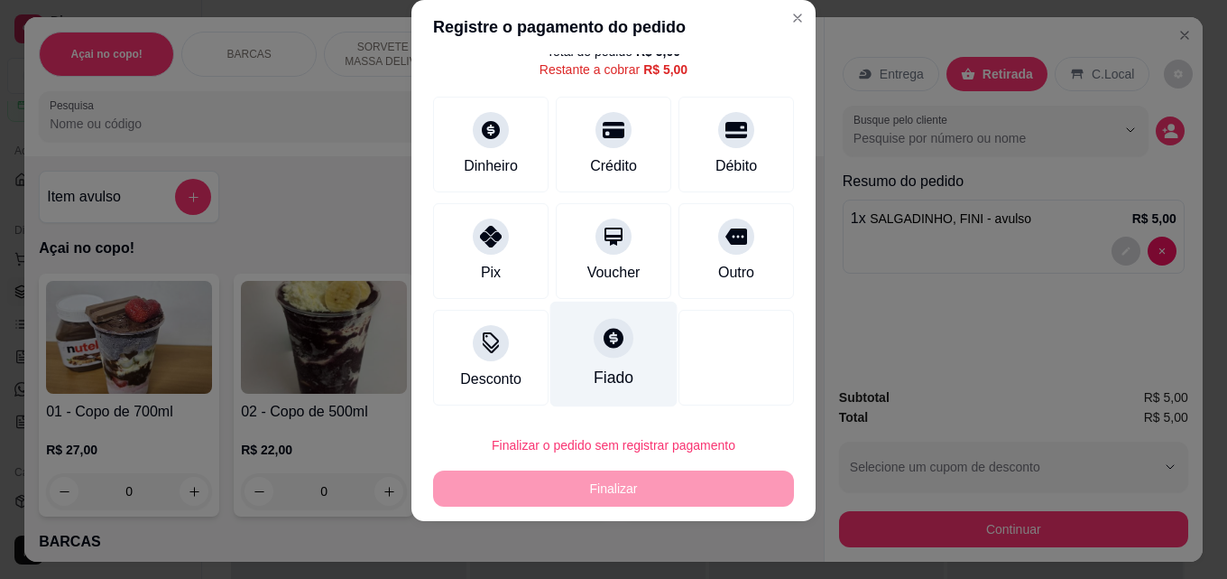
scroll to position [0, 0]
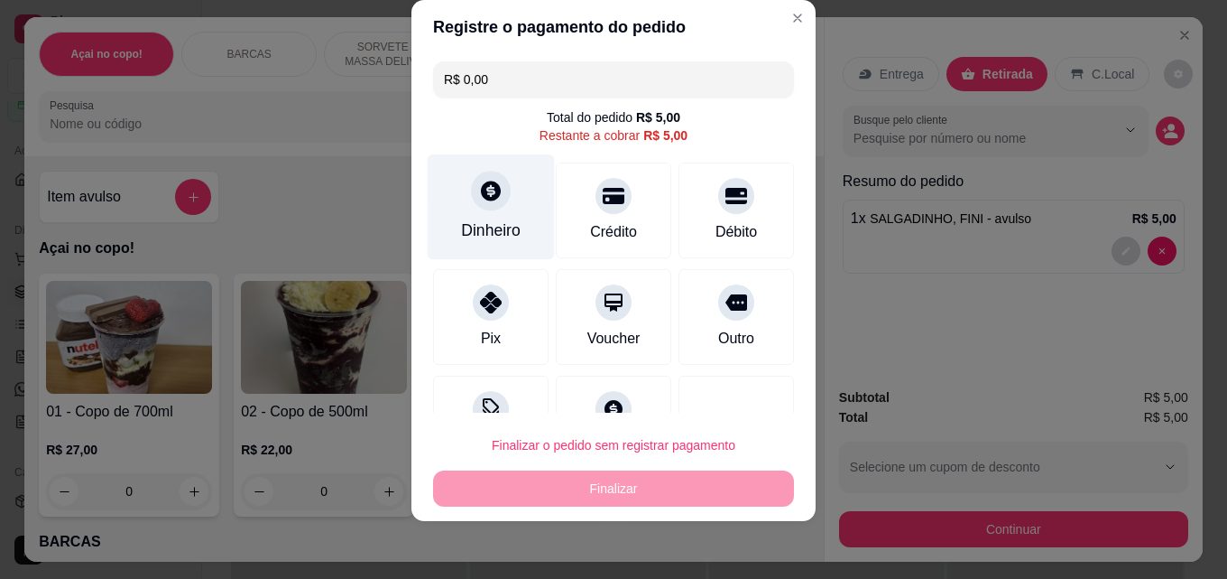
click at [505, 199] on div "Dinheiro" at bounding box center [491, 207] width 127 height 106
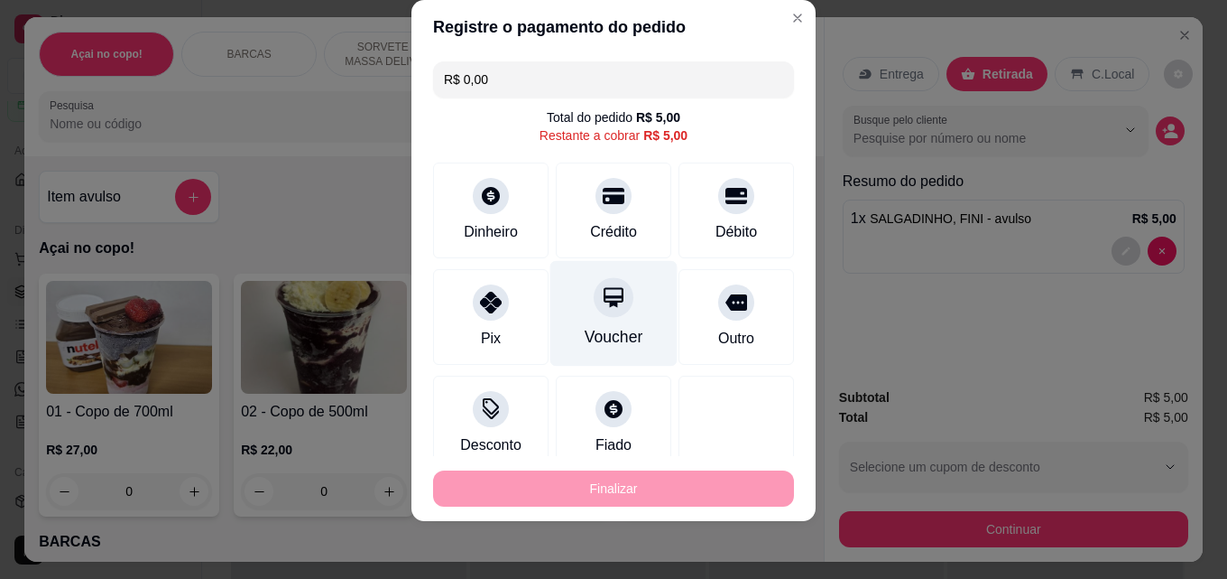
scroll to position [116, 0]
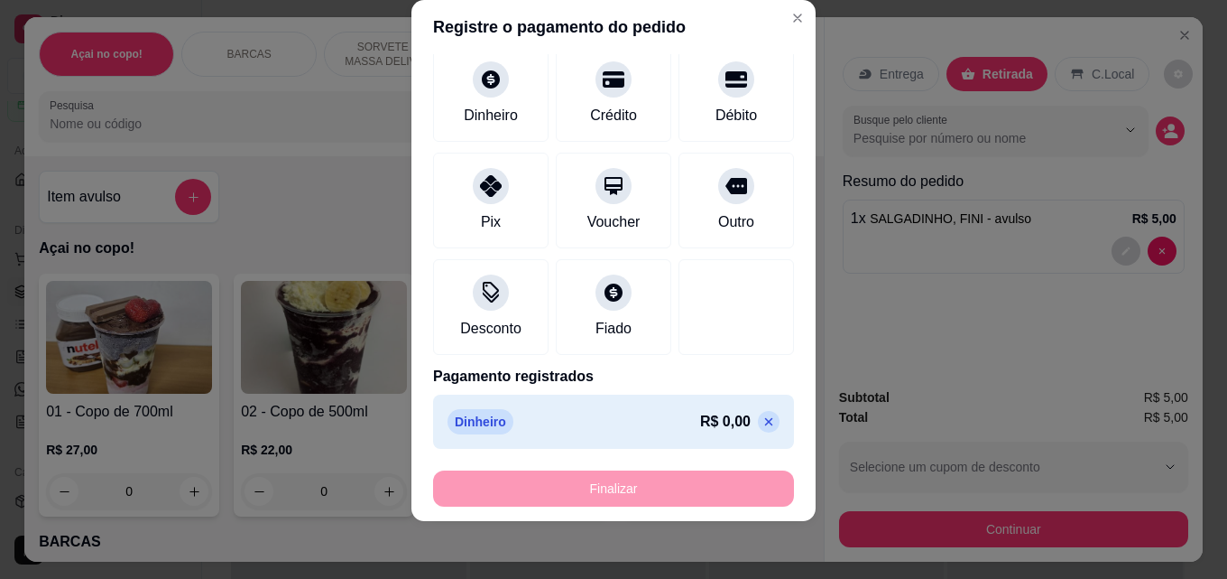
click at [639, 477] on div "Finalizar" at bounding box center [613, 488] width 361 height 36
click at [762, 423] on icon at bounding box center [769, 421] width 14 height 14
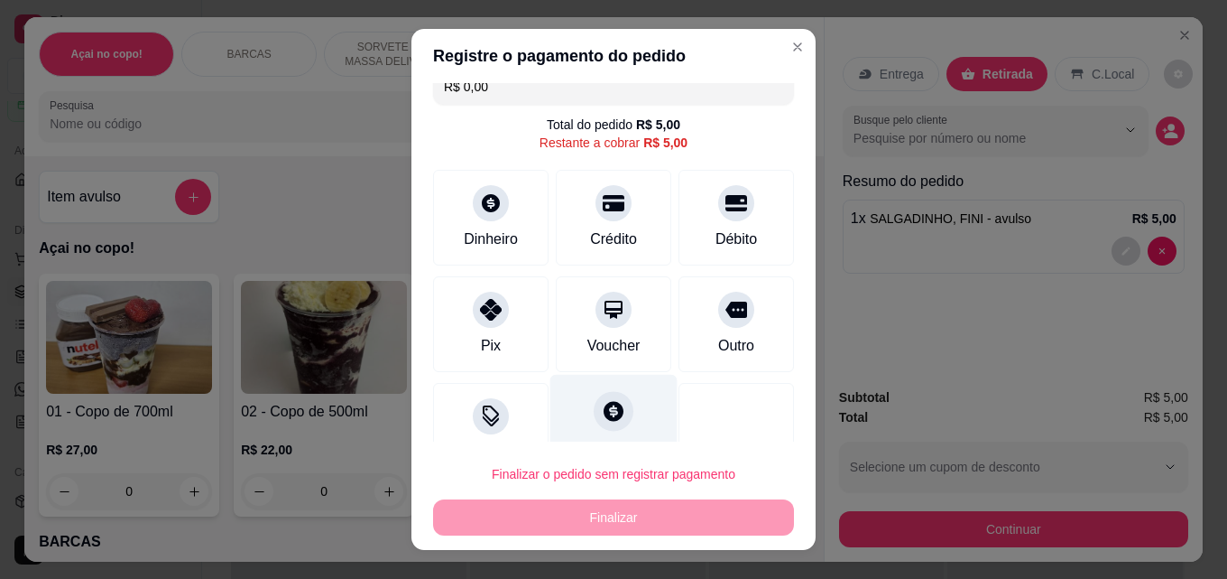
scroll to position [0, 0]
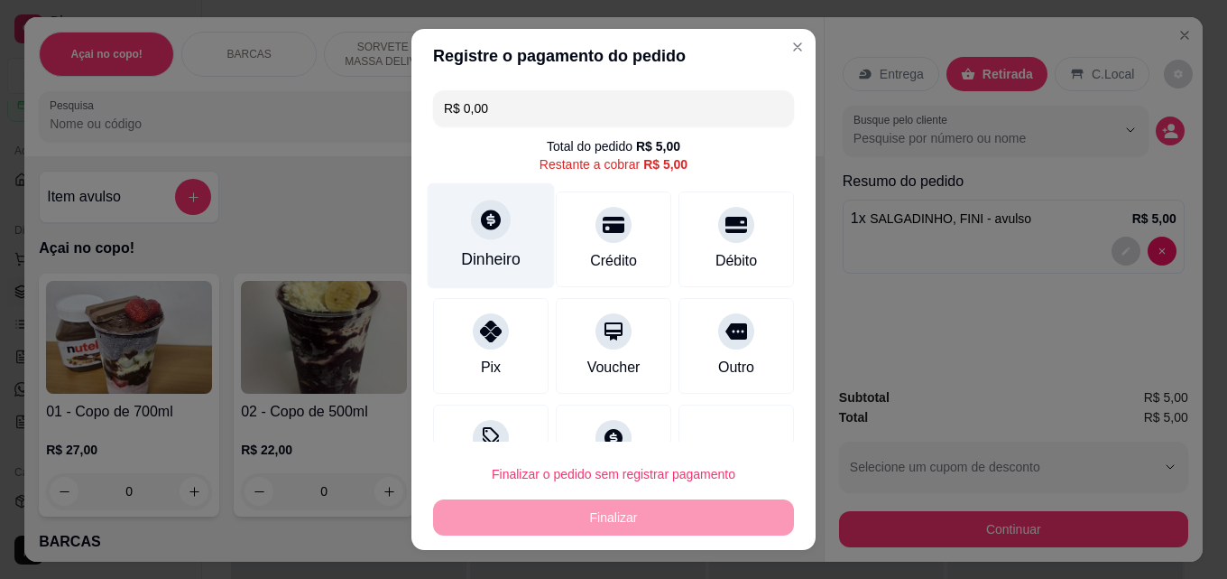
click at [516, 257] on div "Dinheiro" at bounding box center [491, 236] width 127 height 106
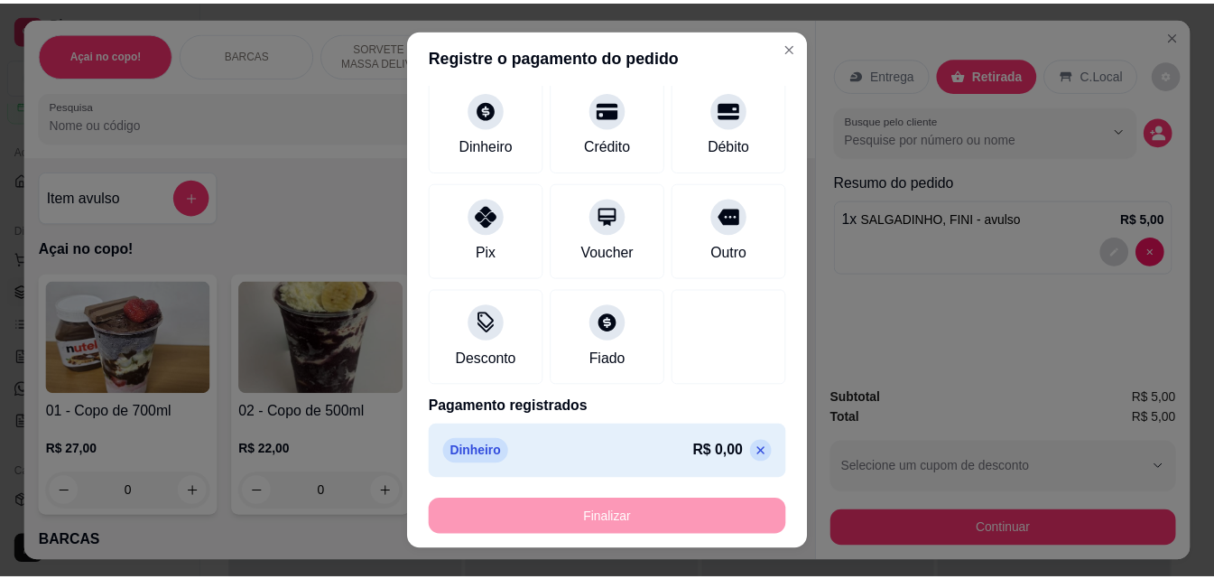
scroll to position [116, 0]
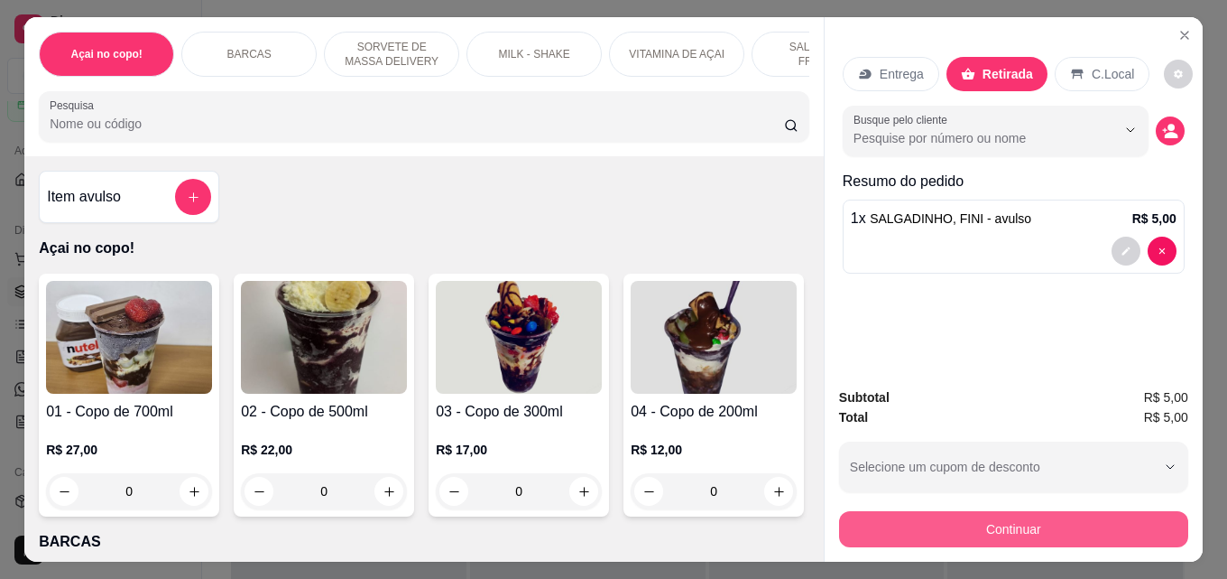
click at [960, 528] on button "Continuar" at bounding box center [1013, 529] width 349 height 36
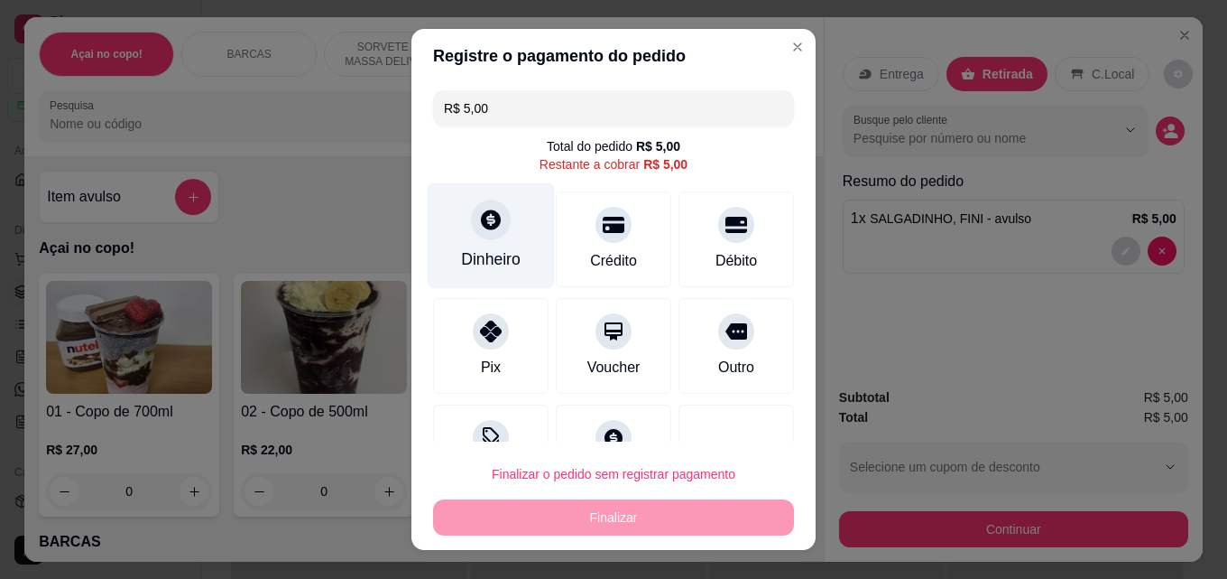
click at [486, 258] on div "Dinheiro" at bounding box center [491, 258] width 60 height 23
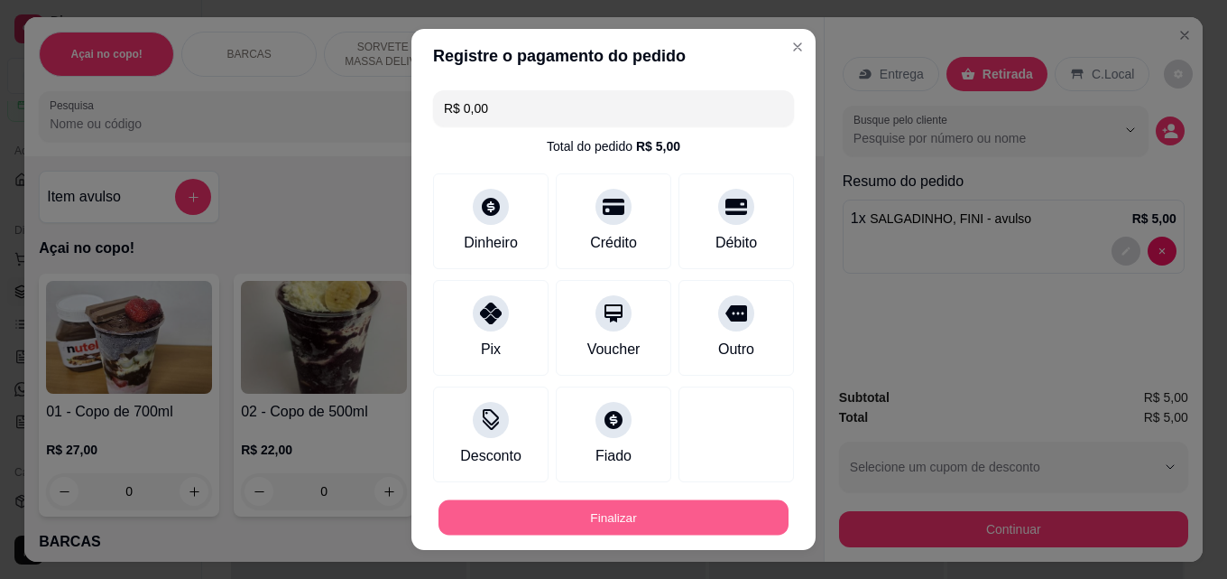
click at [689, 500] on button "Finalizar" at bounding box center [614, 517] width 350 height 35
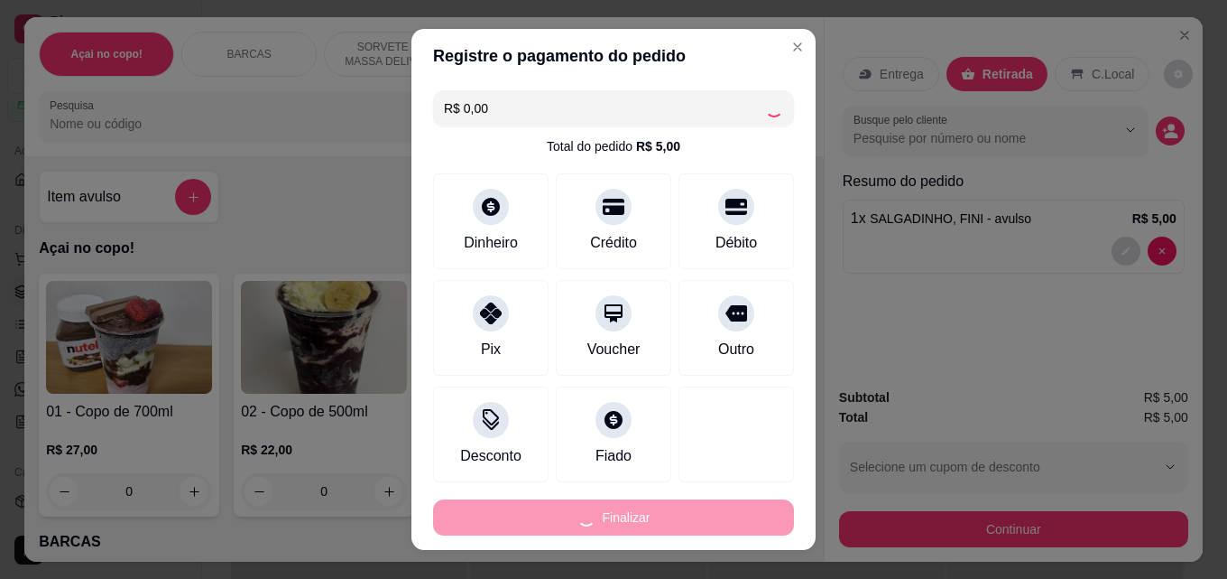
type input "-R$ 5,00"
